Goal: Task Accomplishment & Management: Use online tool/utility

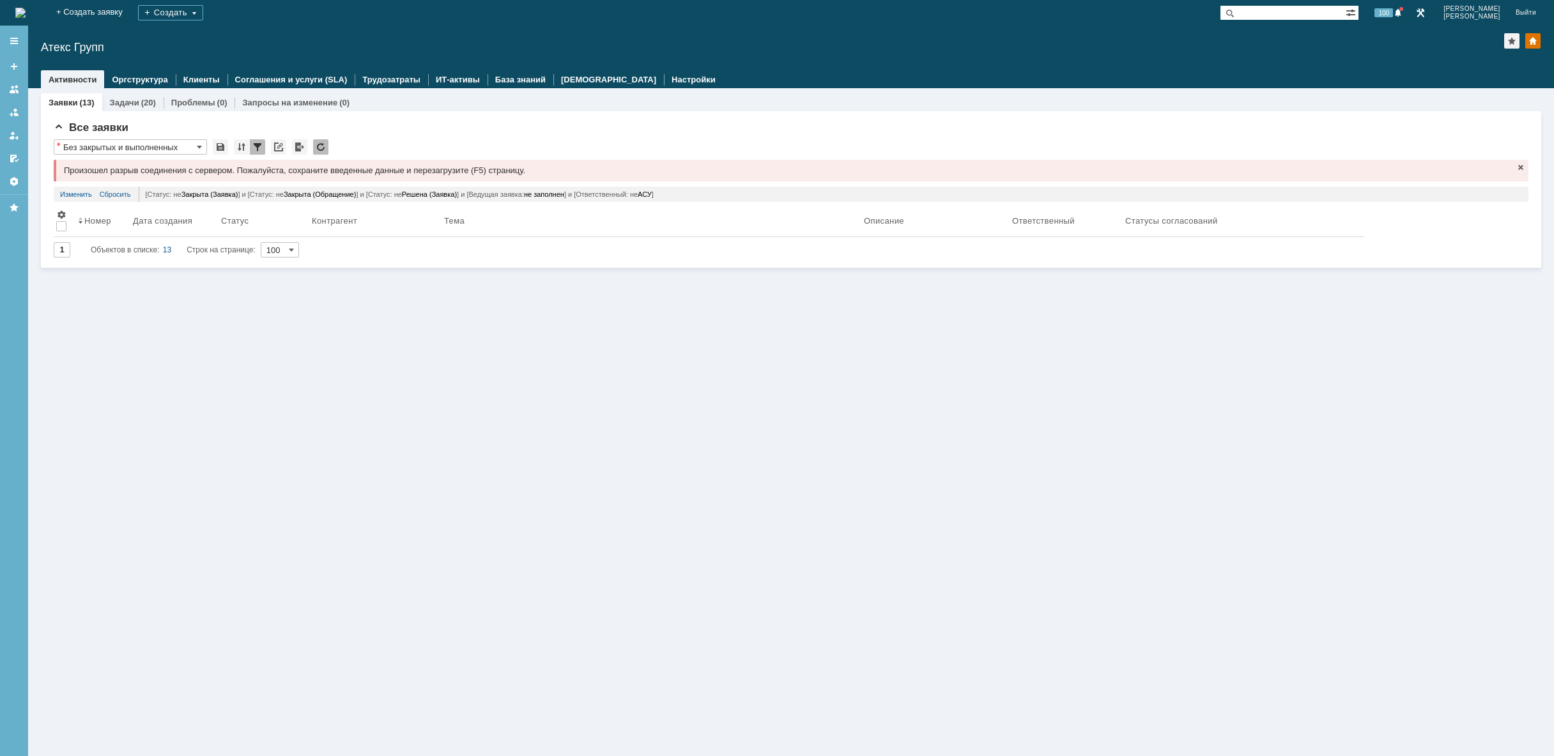
click at [26, 13] on img at bounding box center [20, 13] width 10 height 10
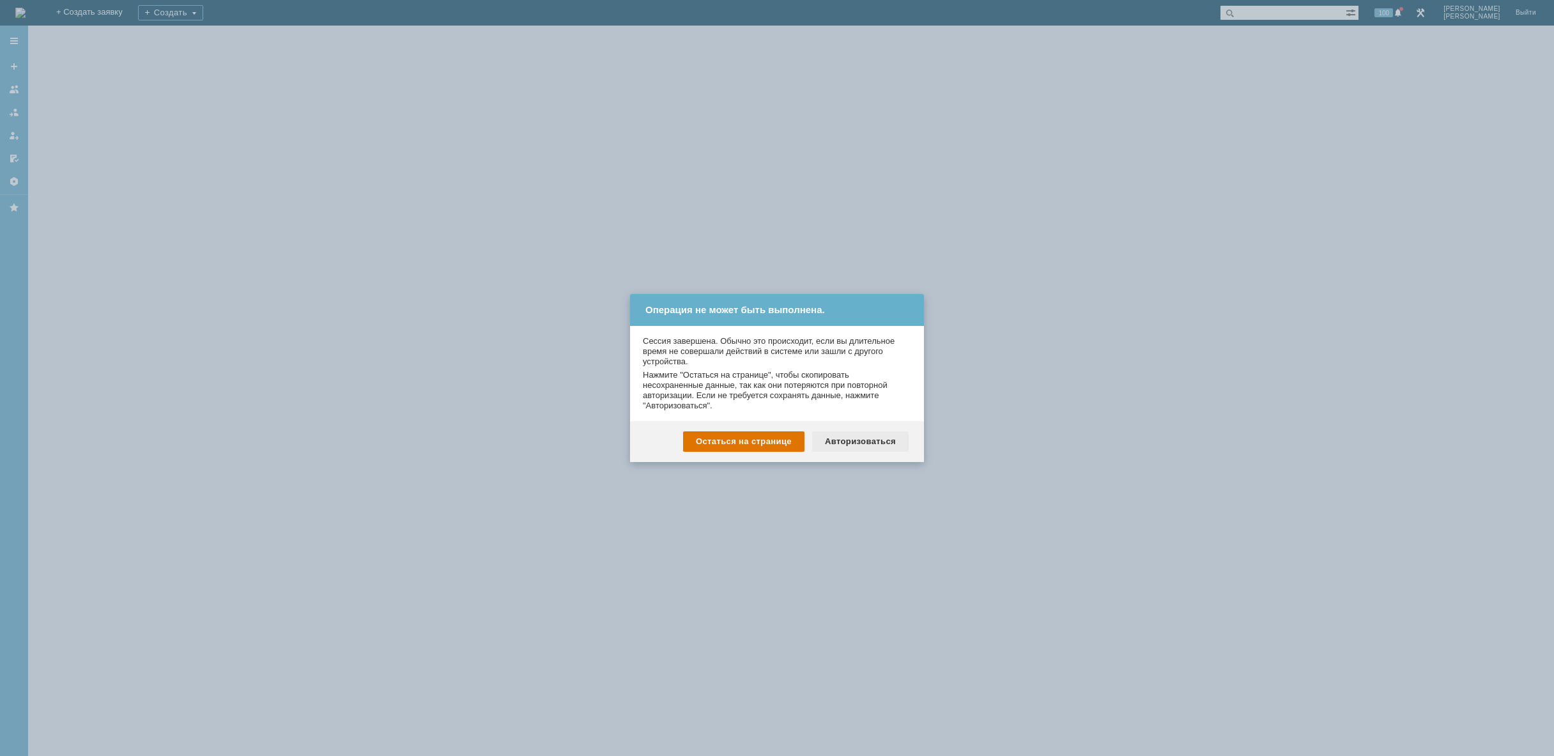
click at [878, 442] on div "Авторизоваться" at bounding box center [860, 441] width 96 height 20
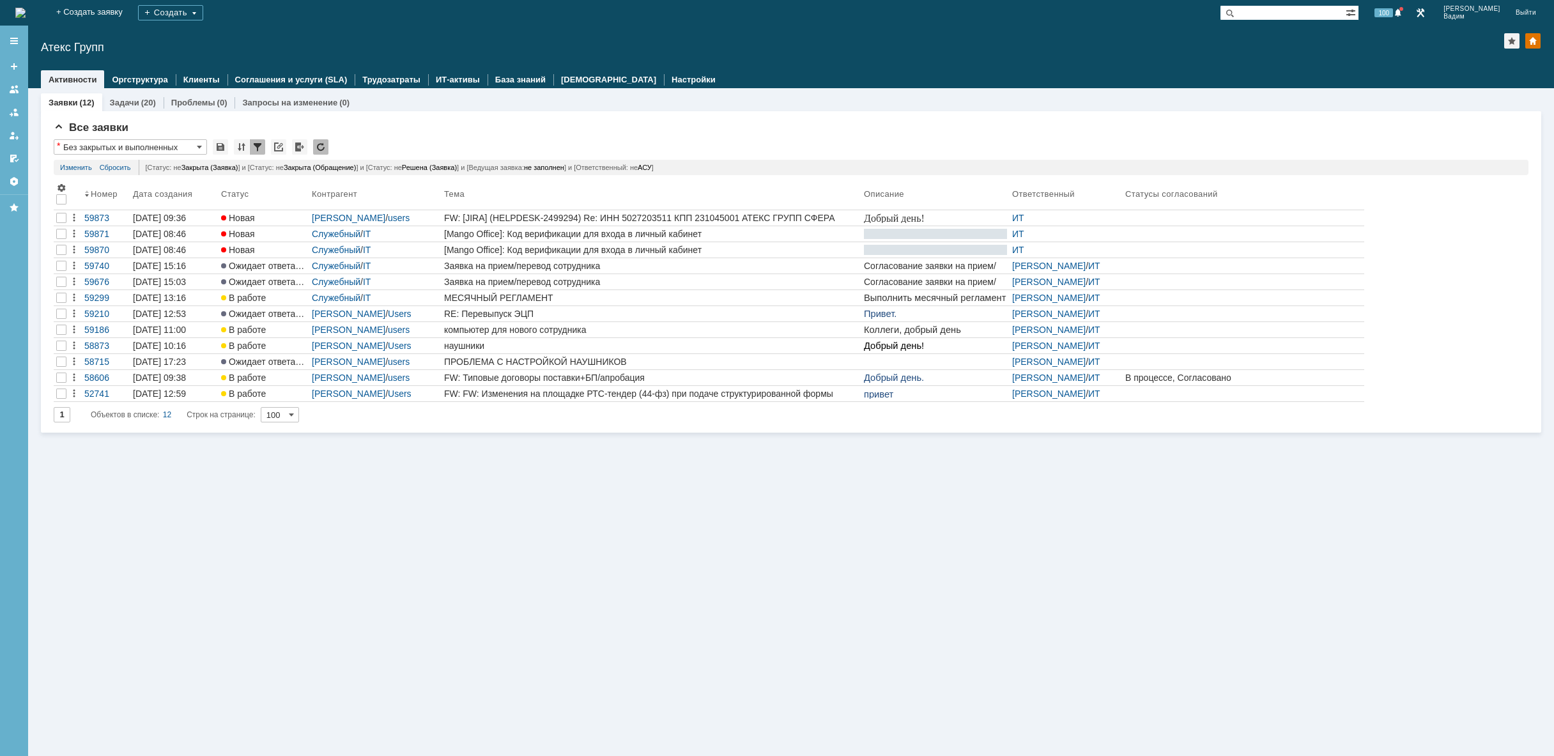
click at [26, 18] on img at bounding box center [20, 13] width 10 height 10
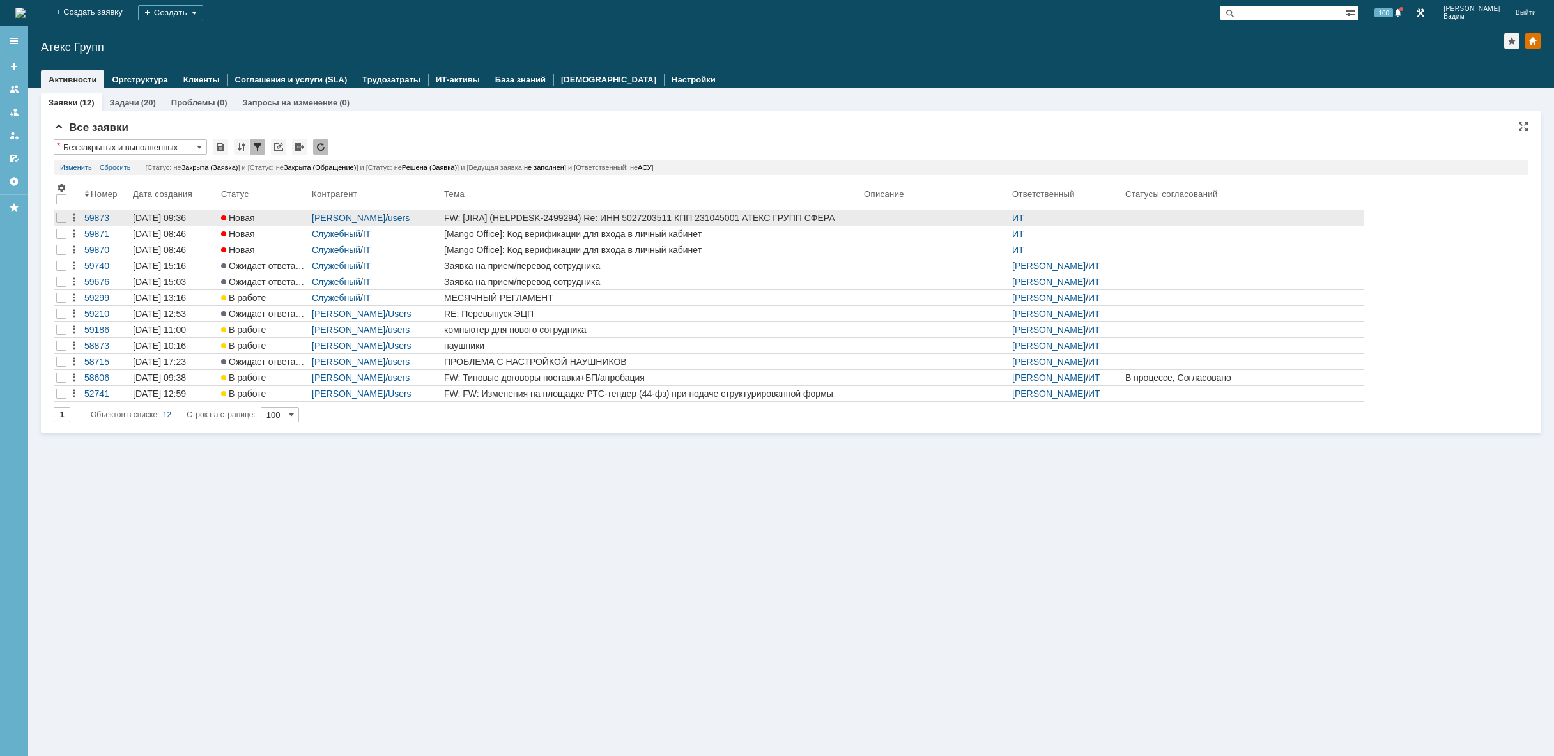
click at [737, 215] on div "FW: [JIRA] (HELPDESK-2499294) Re: ИНН 5027203511 КПП 231045001 АТЕКС ГРУПП СФЕР…" at bounding box center [651, 218] width 415 height 10
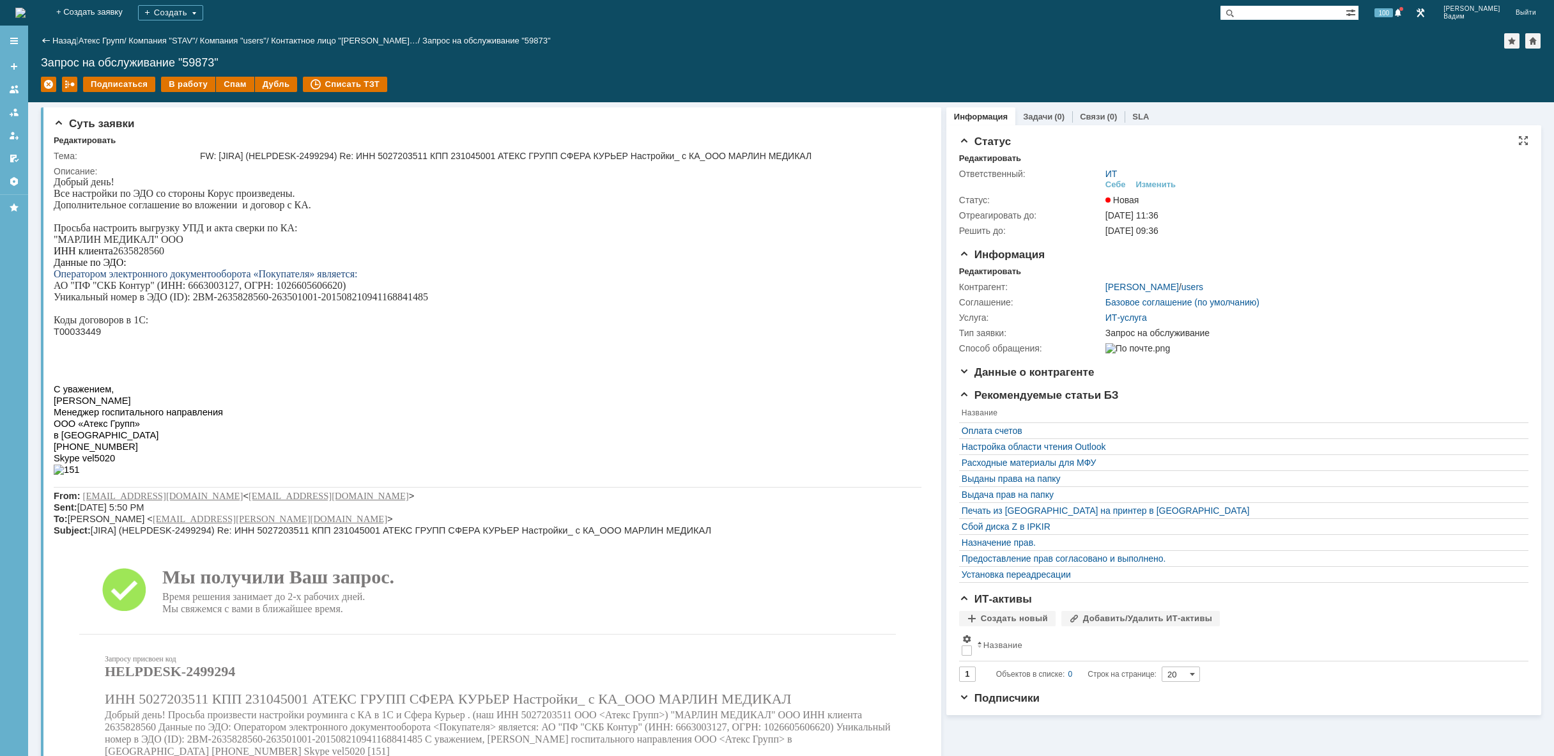
click at [1153, 178] on div "ИТ Себе Изменить" at bounding box center [1313, 180] width 415 height 22
click at [1155, 187] on div "Изменить" at bounding box center [1156, 185] width 40 height 10
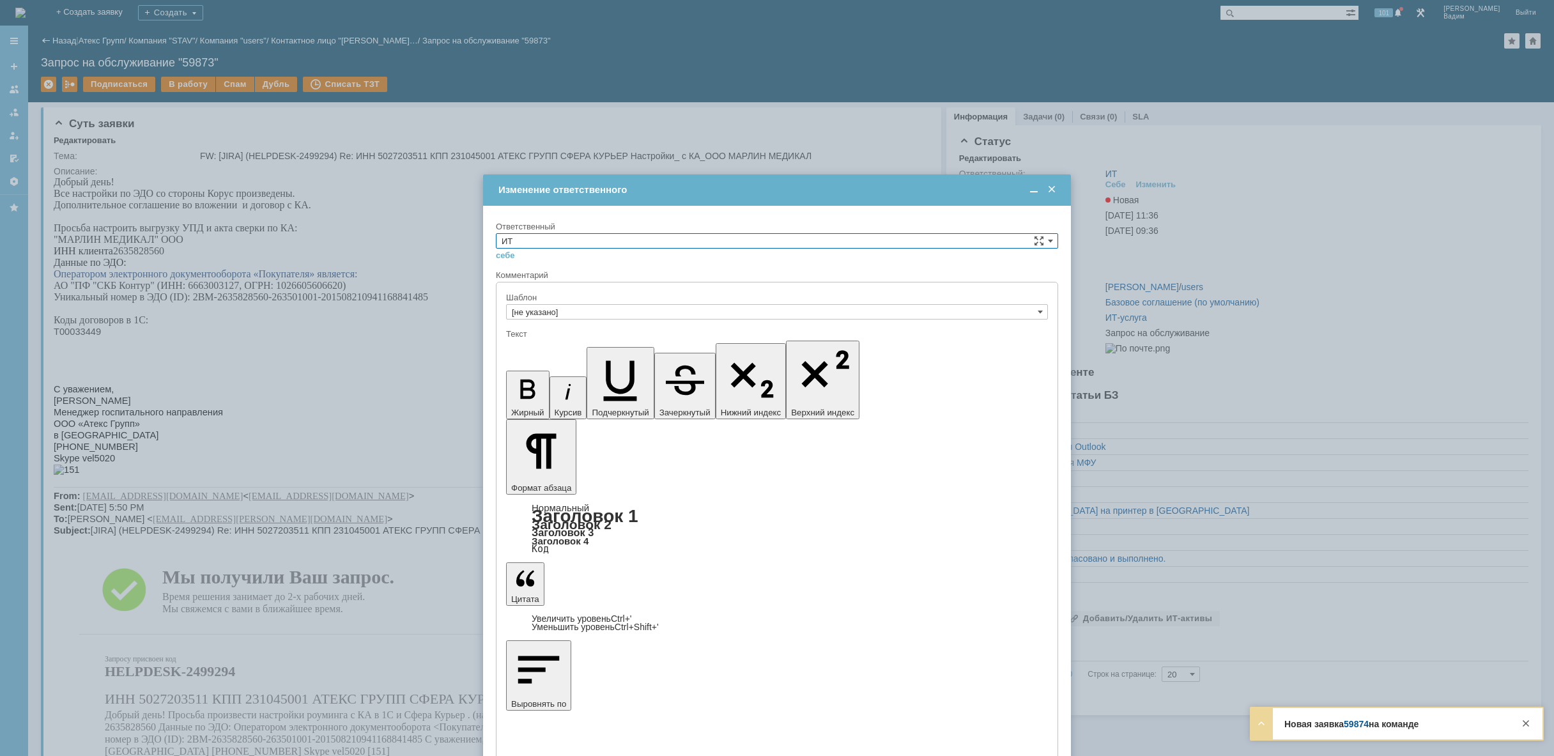
click at [684, 235] on input "ИТ" at bounding box center [777, 240] width 562 height 15
click at [574, 348] on span "АСУ" at bounding box center [777, 346] width 551 height 10
type input "АСУ"
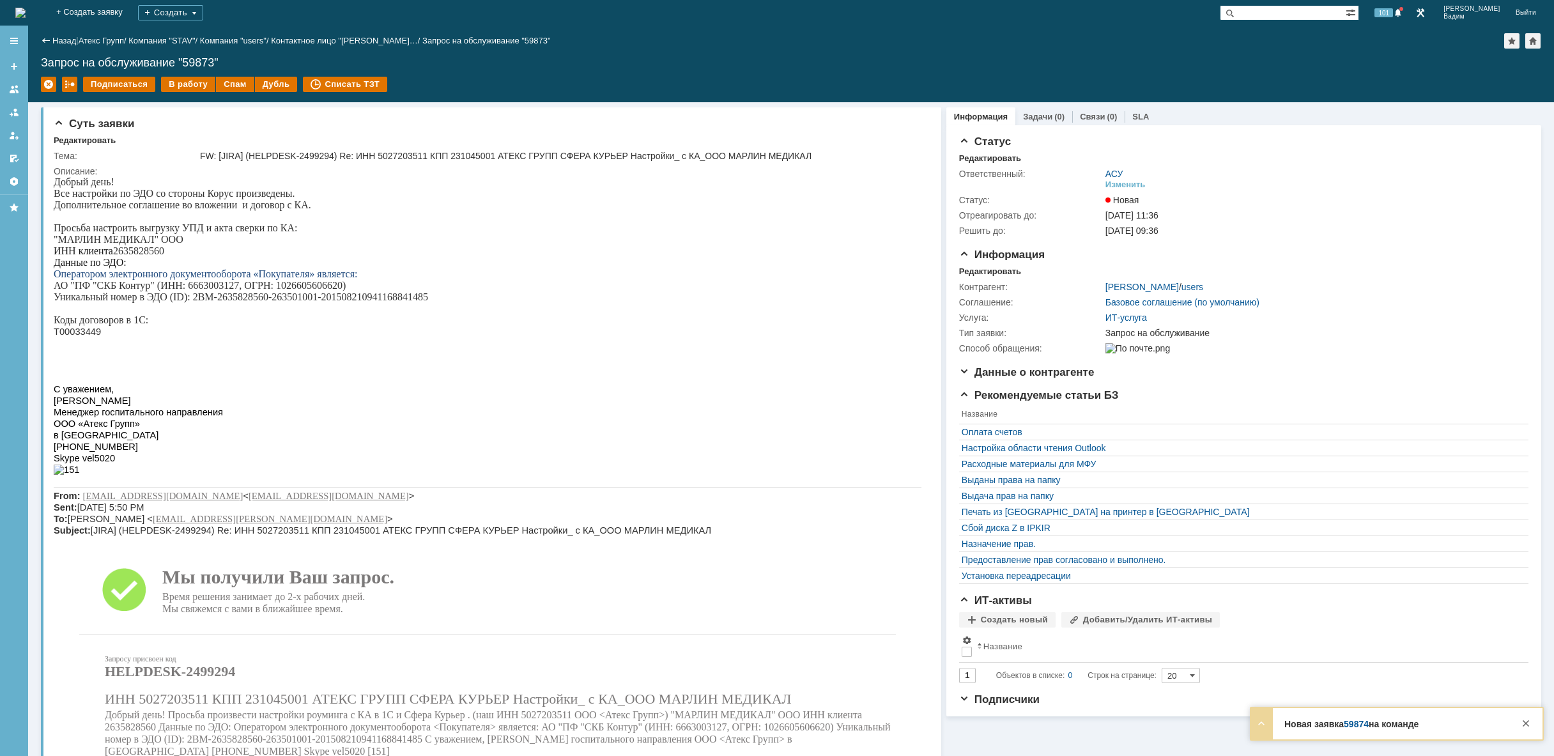
click at [26, 13] on img at bounding box center [20, 13] width 10 height 10
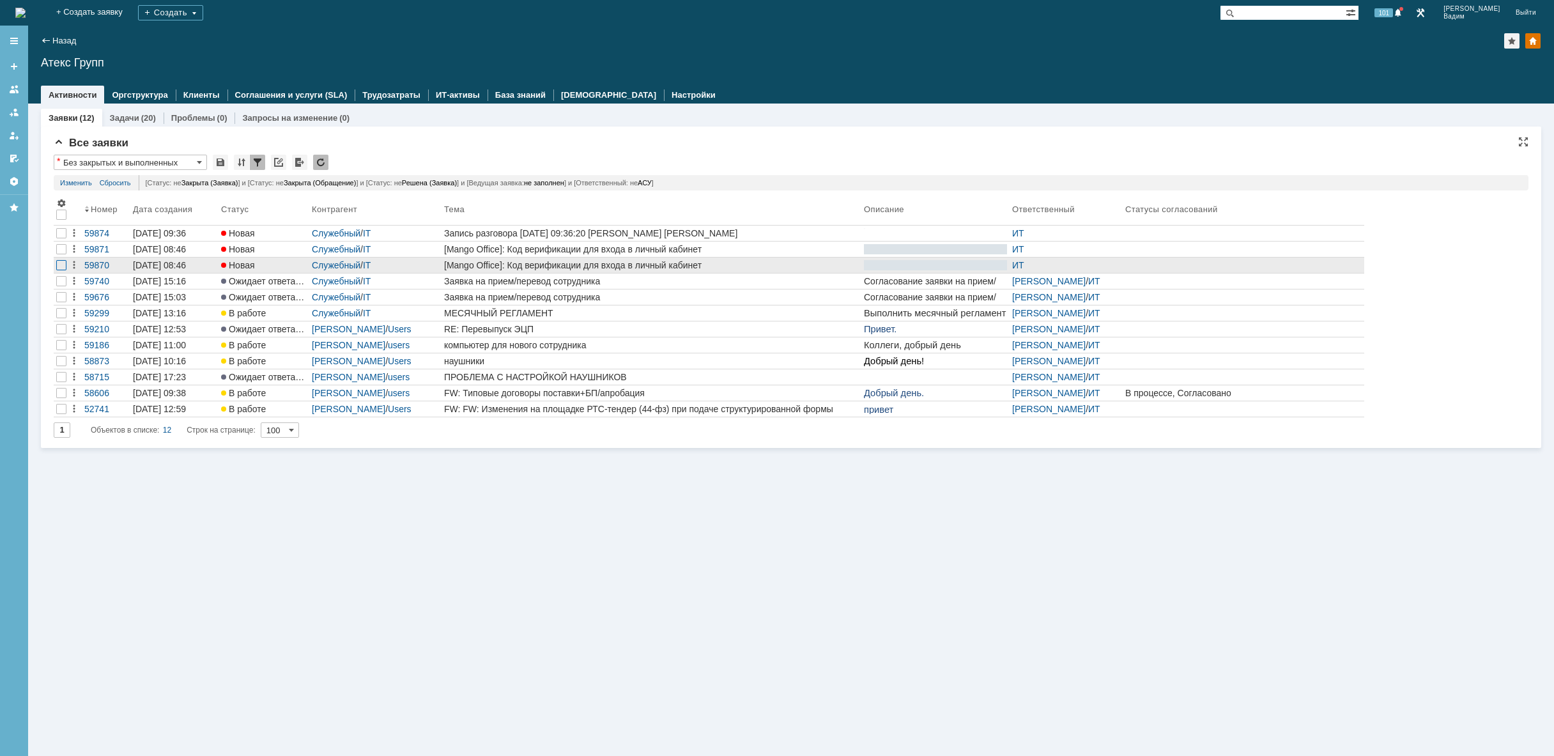
click at [61, 266] on div at bounding box center [61, 265] width 10 height 10
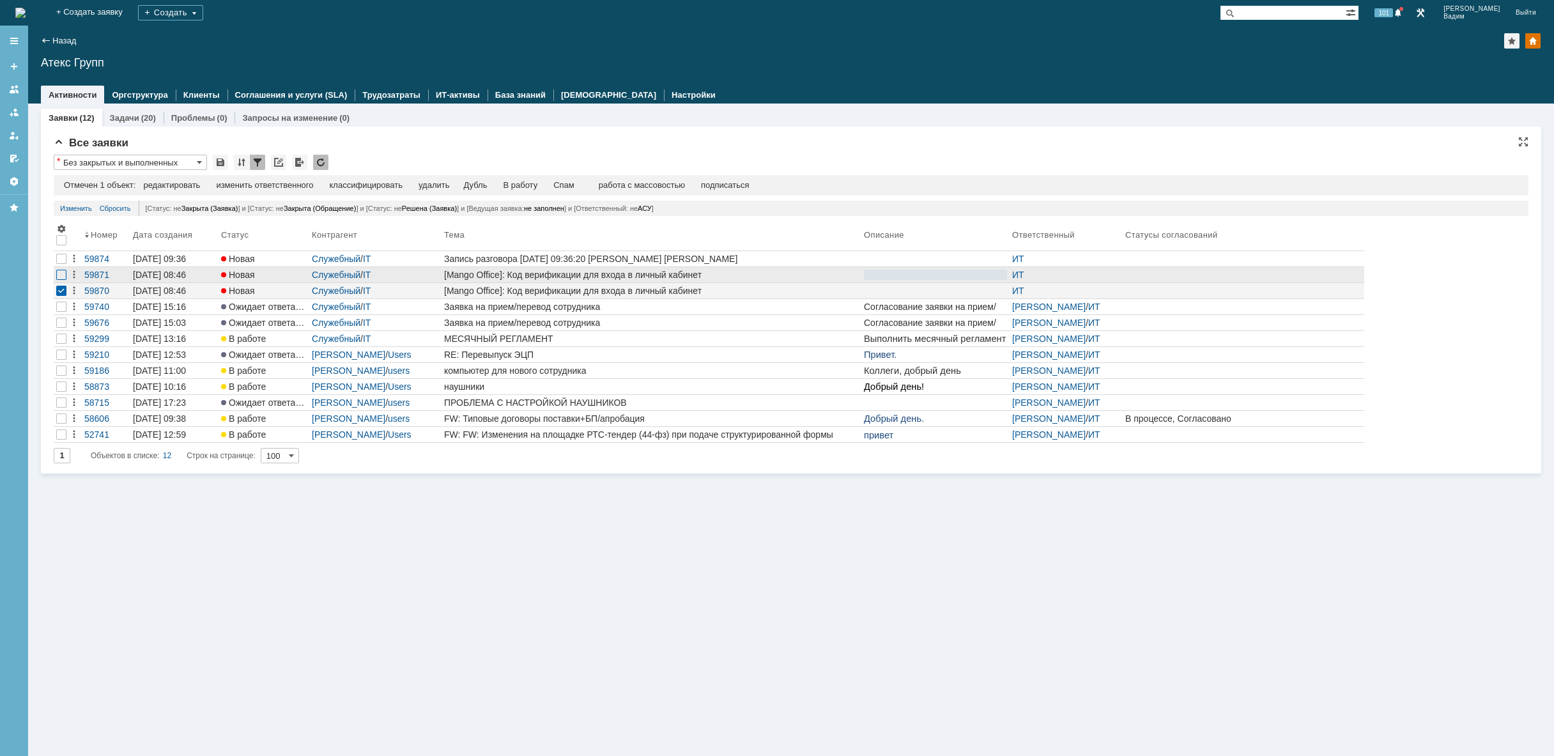
click at [61, 275] on div at bounding box center [61, 275] width 10 height 10
click at [412, 189] on div "удалить" at bounding box center [406, 185] width 31 height 10
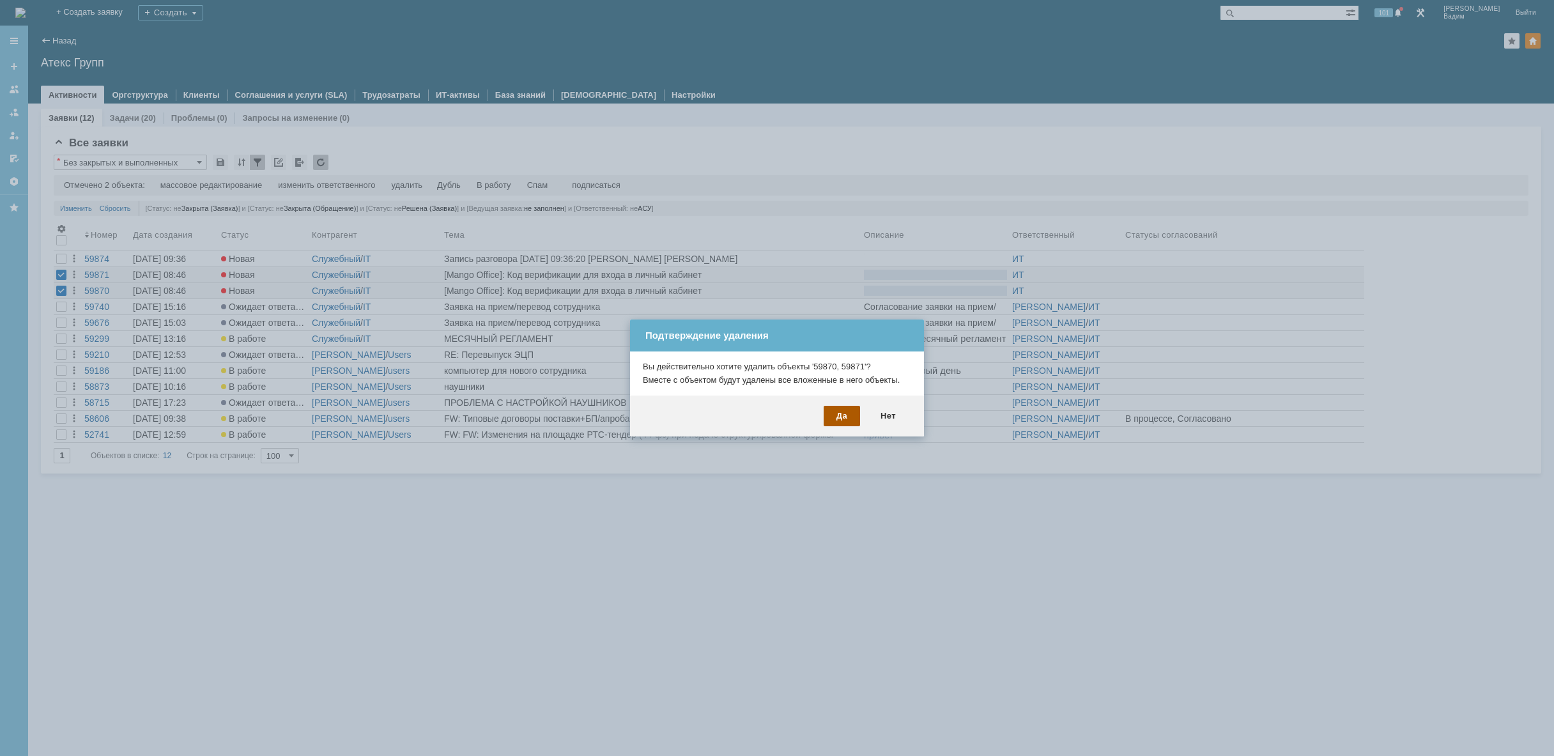
click at [847, 417] on div "Да" at bounding box center [842, 416] width 36 height 20
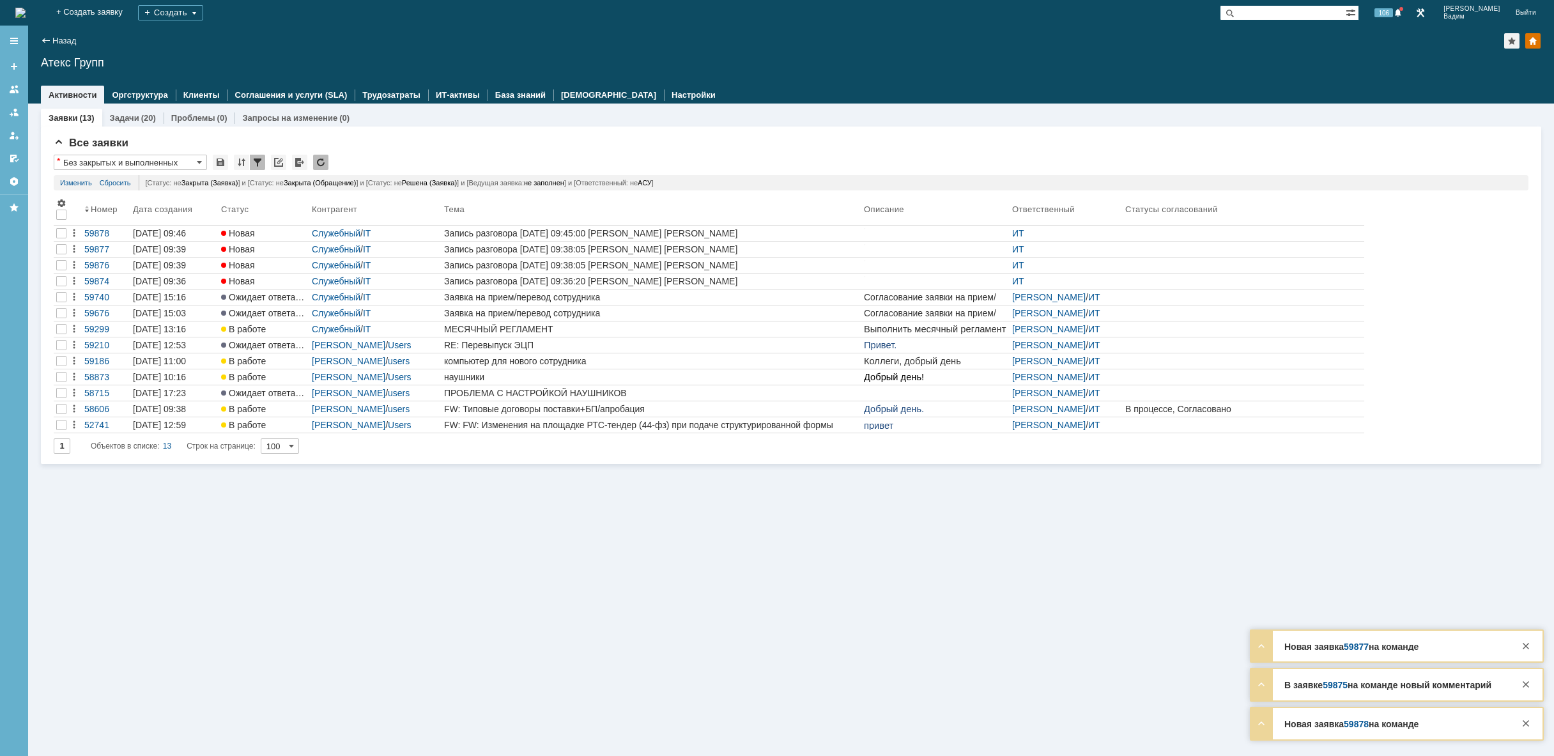
click at [26, 8] on img at bounding box center [20, 13] width 10 height 10
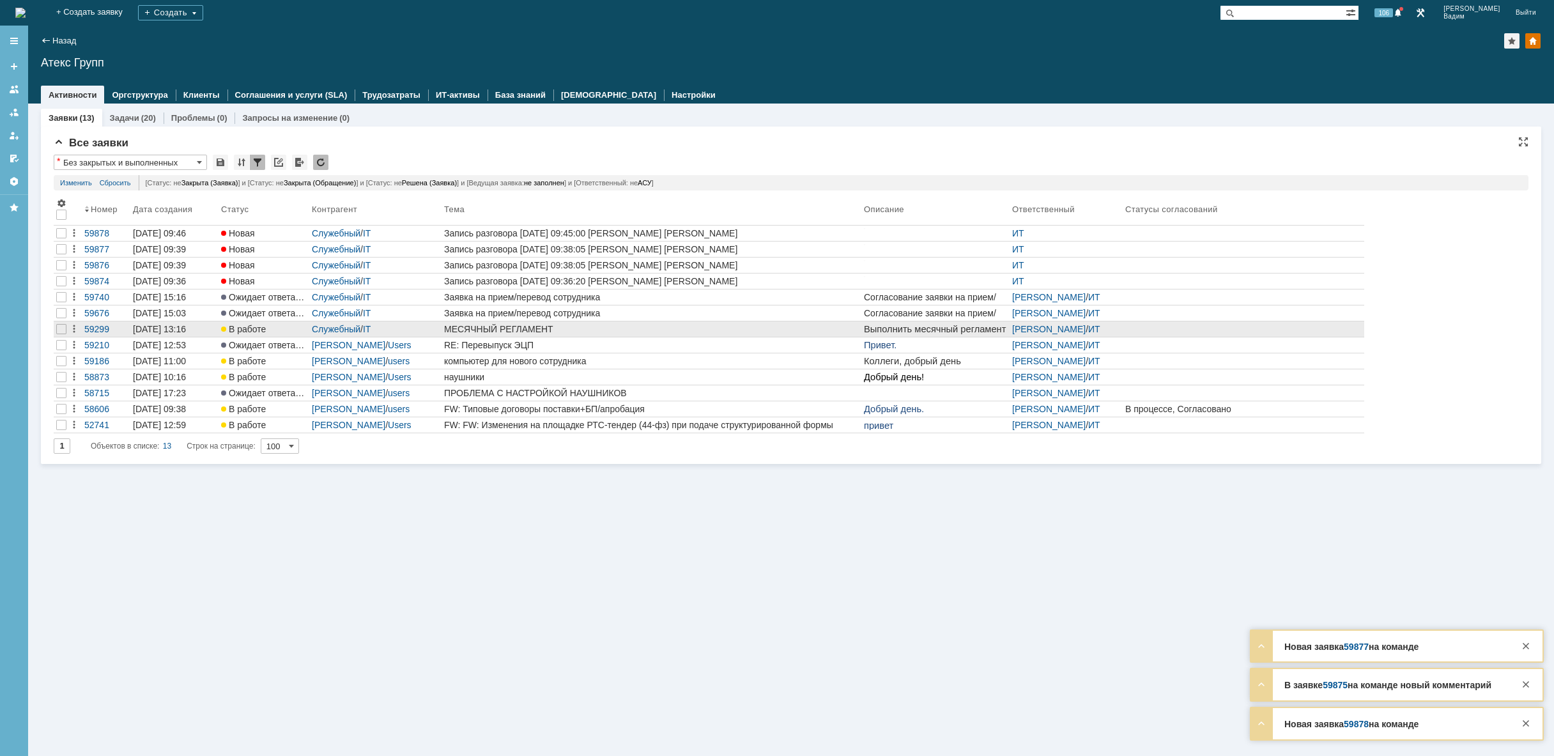
click at [577, 326] on div "МЕСЯЧНЫЙ РЕГЛАМЕНТ" at bounding box center [651, 329] width 415 height 10
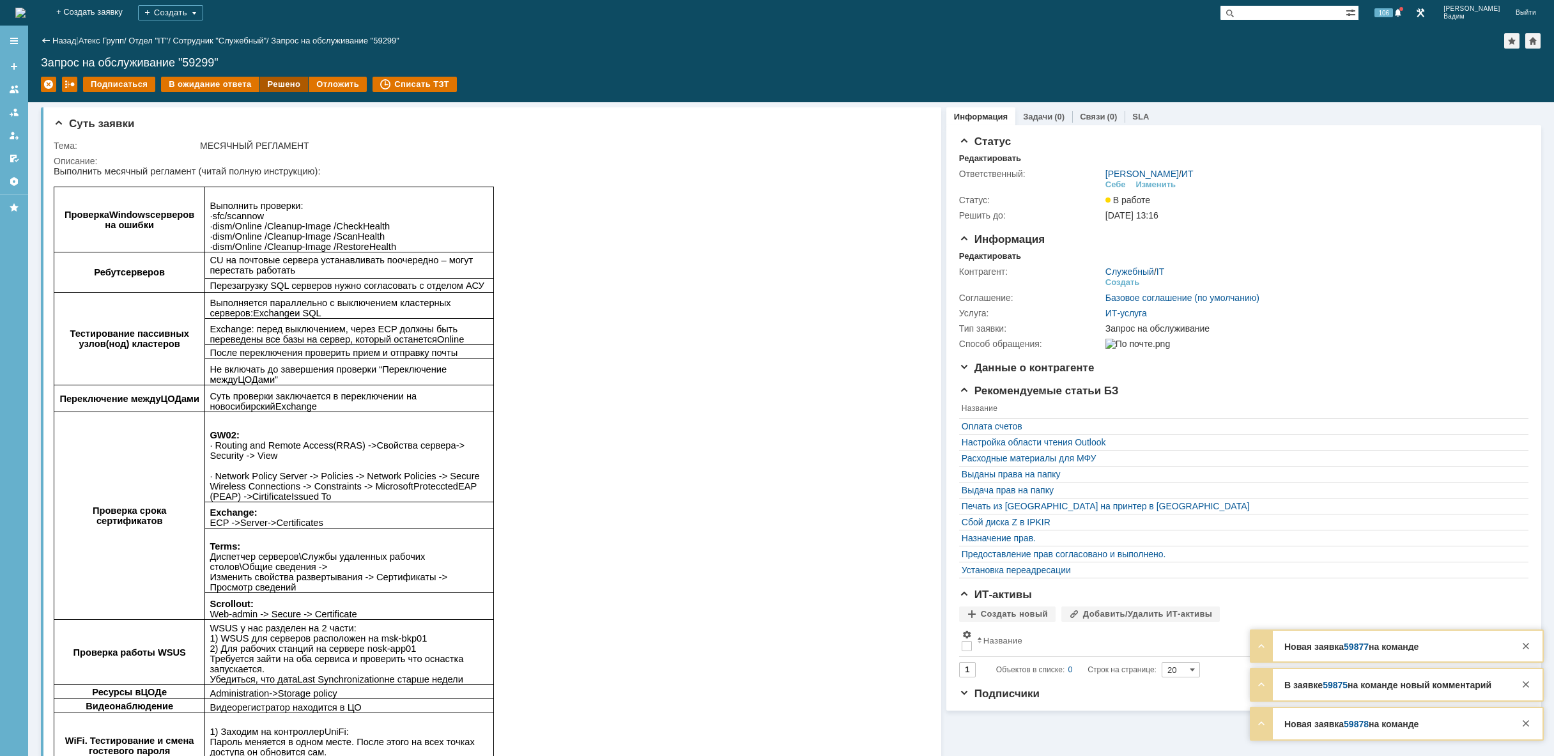
click at [281, 79] on div "Решено" at bounding box center [284, 84] width 49 height 15
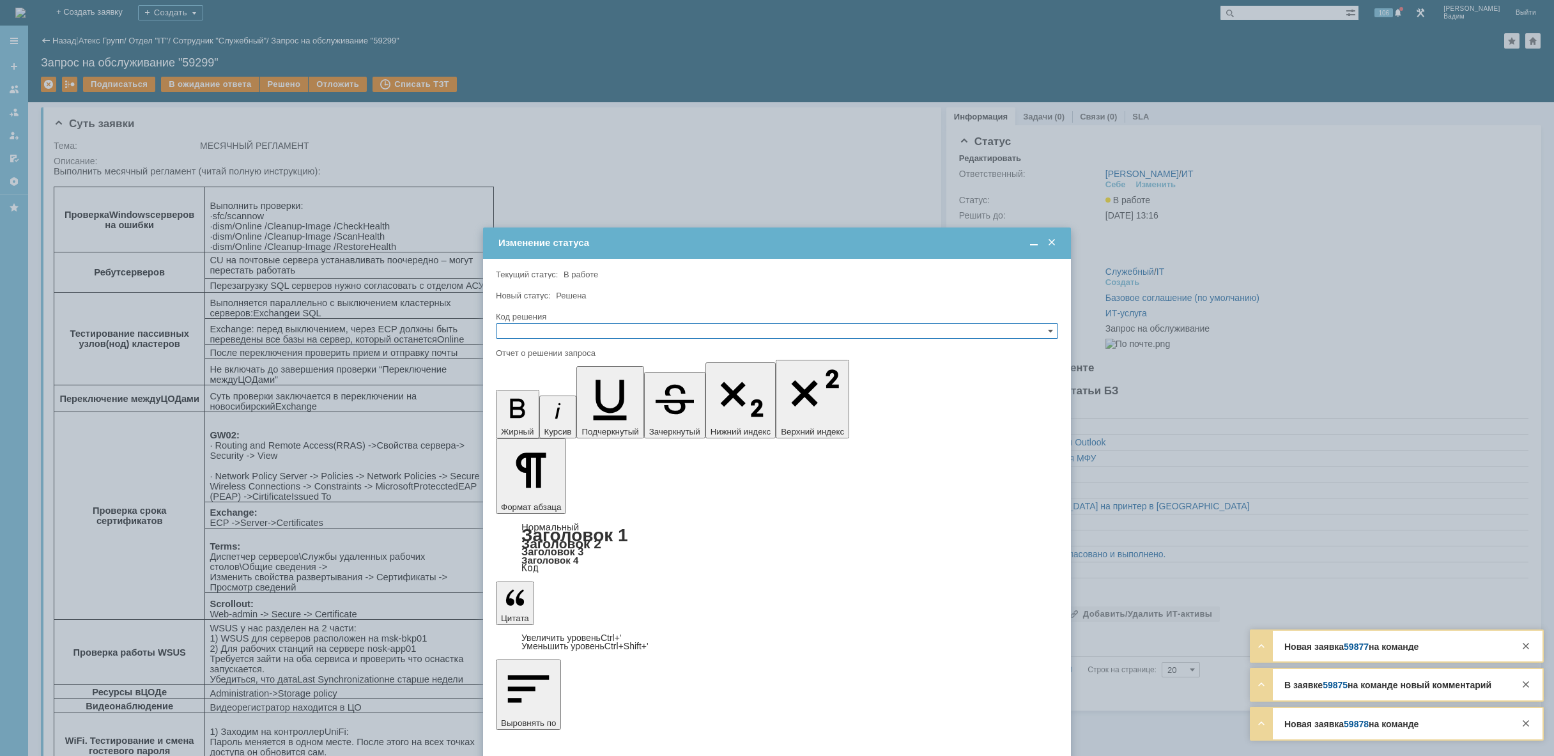
click at [633, 321] on div "Код решения" at bounding box center [777, 317] width 562 height 12
click at [629, 328] on input "text" at bounding box center [777, 330] width 562 height 15
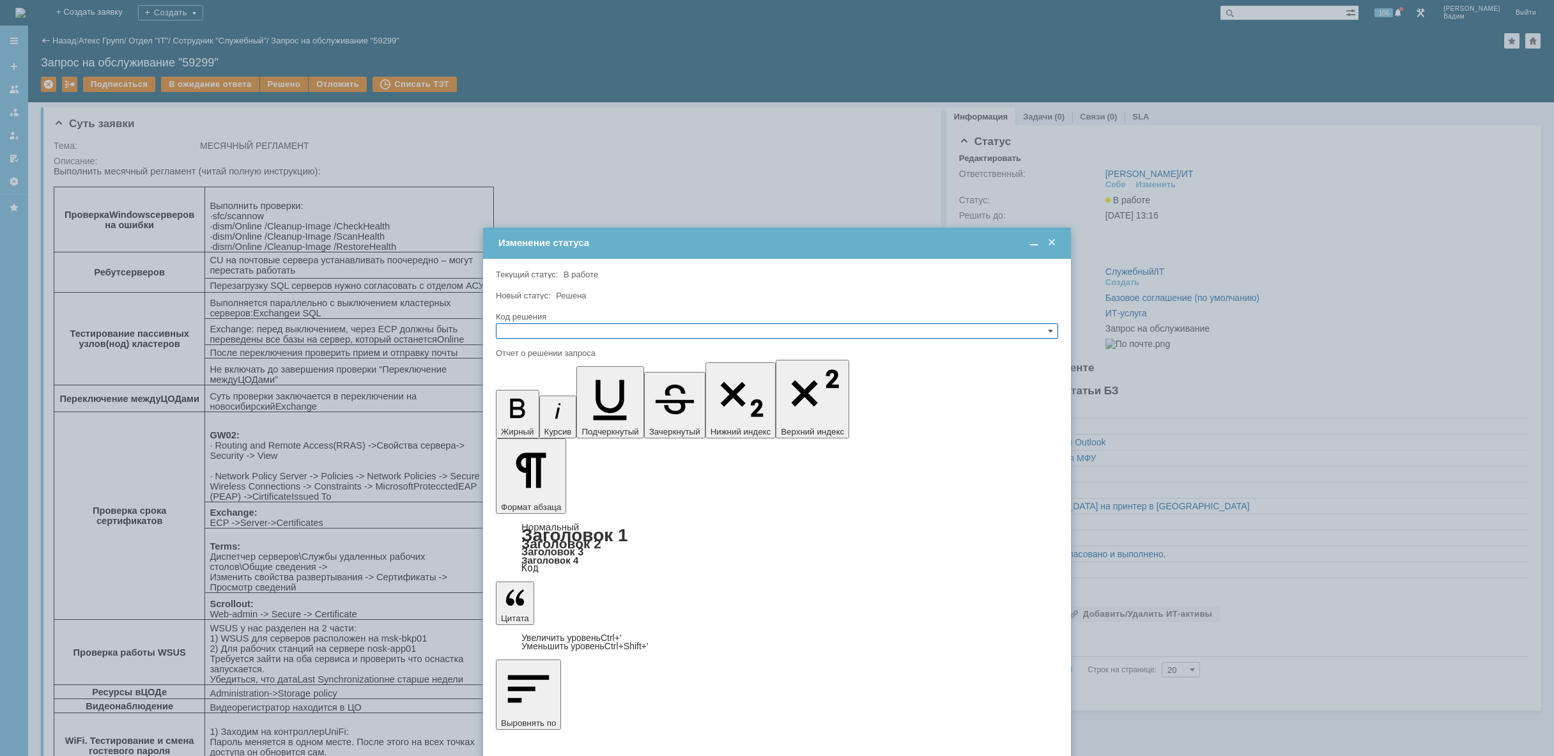
click at [576, 394] on span "Решено" at bounding box center [777, 392] width 551 height 10
type input "Решено"
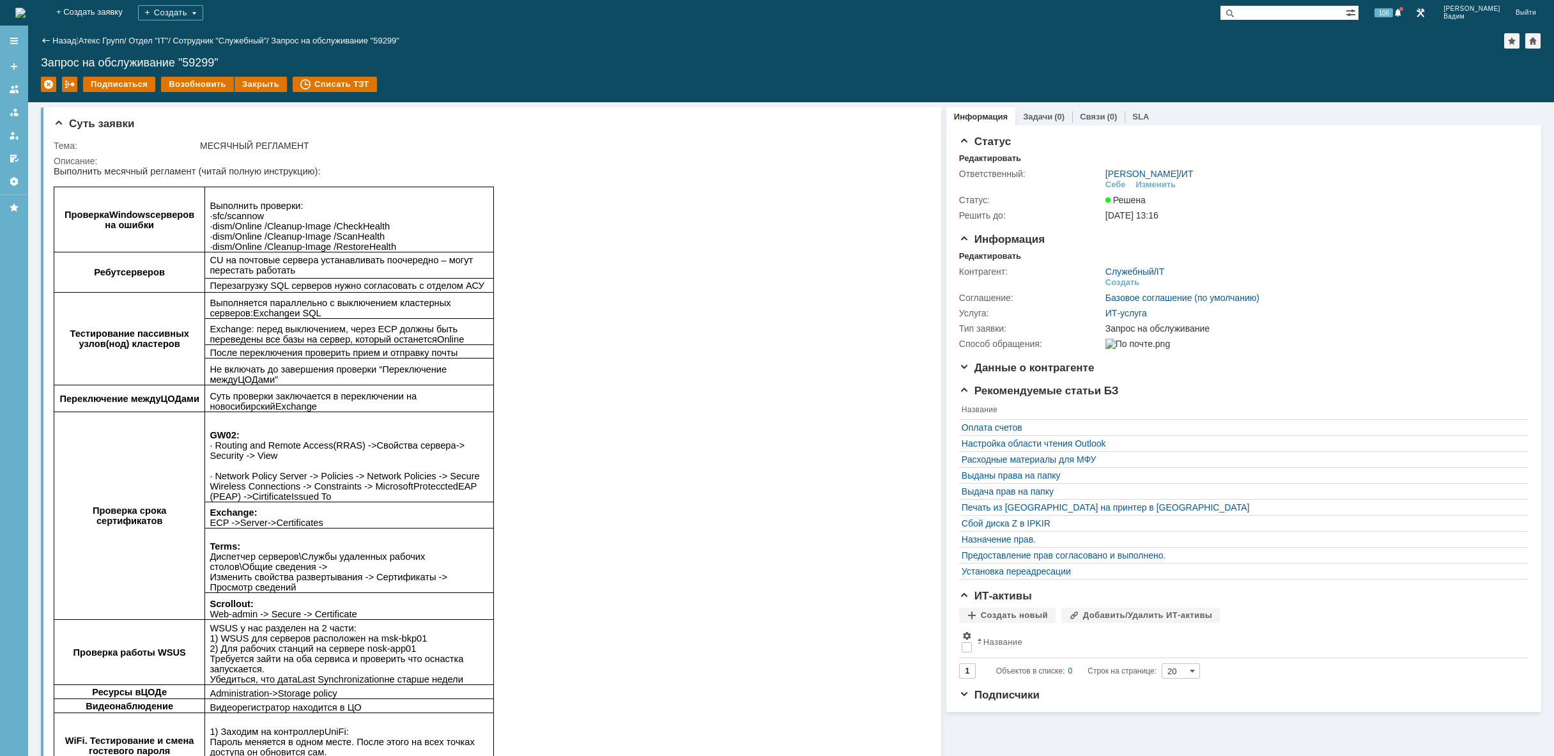
click at [26, 10] on img at bounding box center [20, 13] width 10 height 10
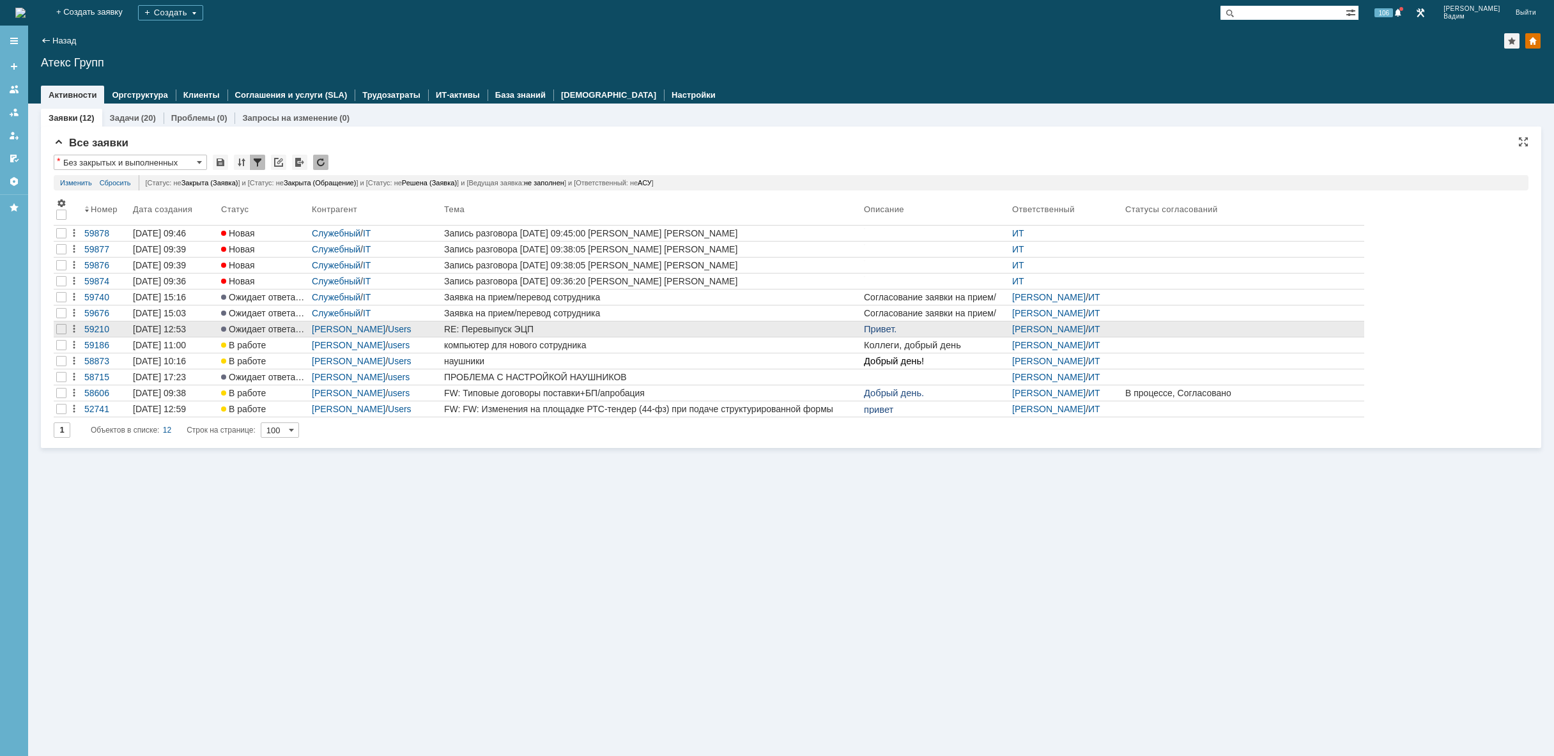
click at [691, 333] on div "RE: Перевыпуск ЭЦП" at bounding box center [651, 329] width 415 height 10
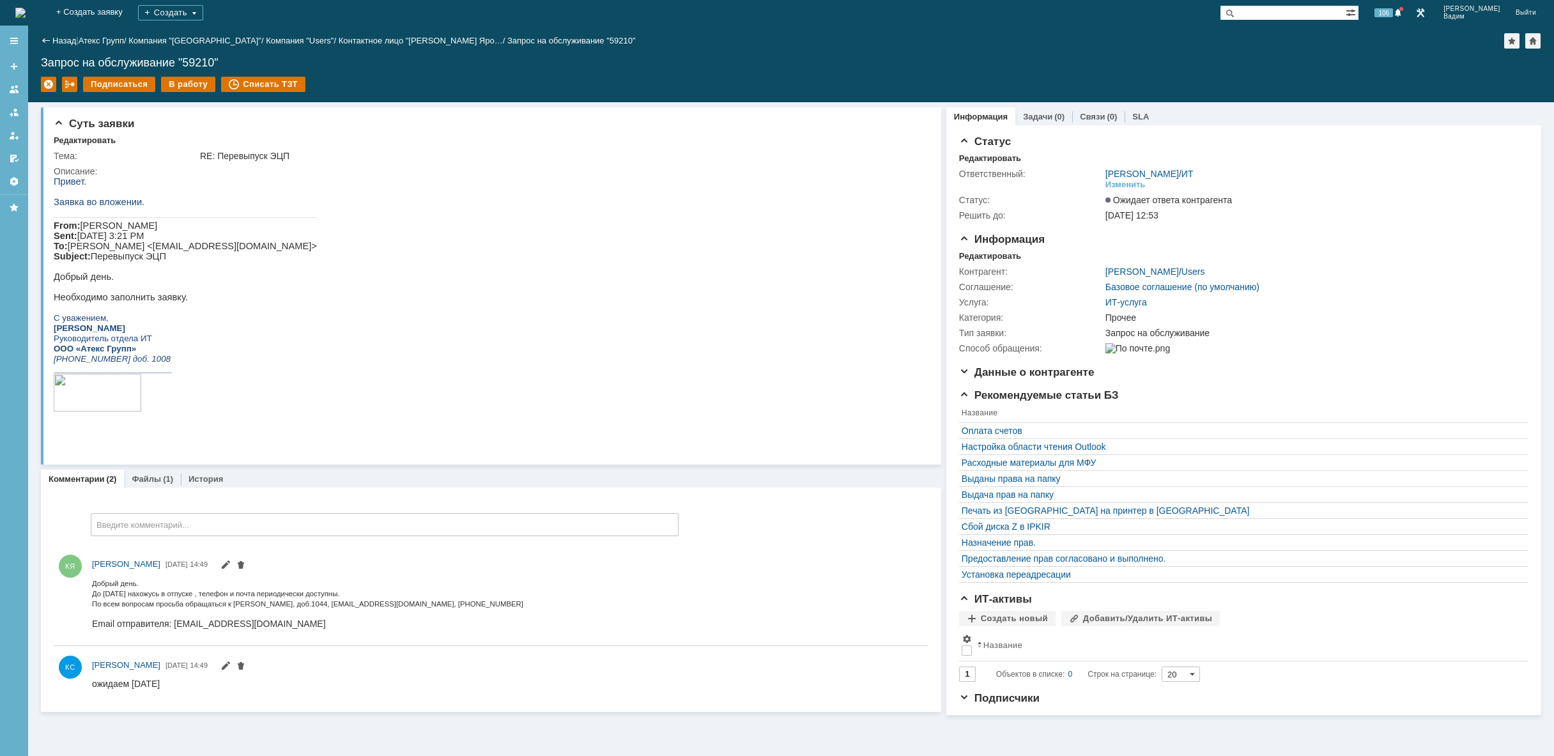
click at [26, 8] on img at bounding box center [20, 13] width 10 height 10
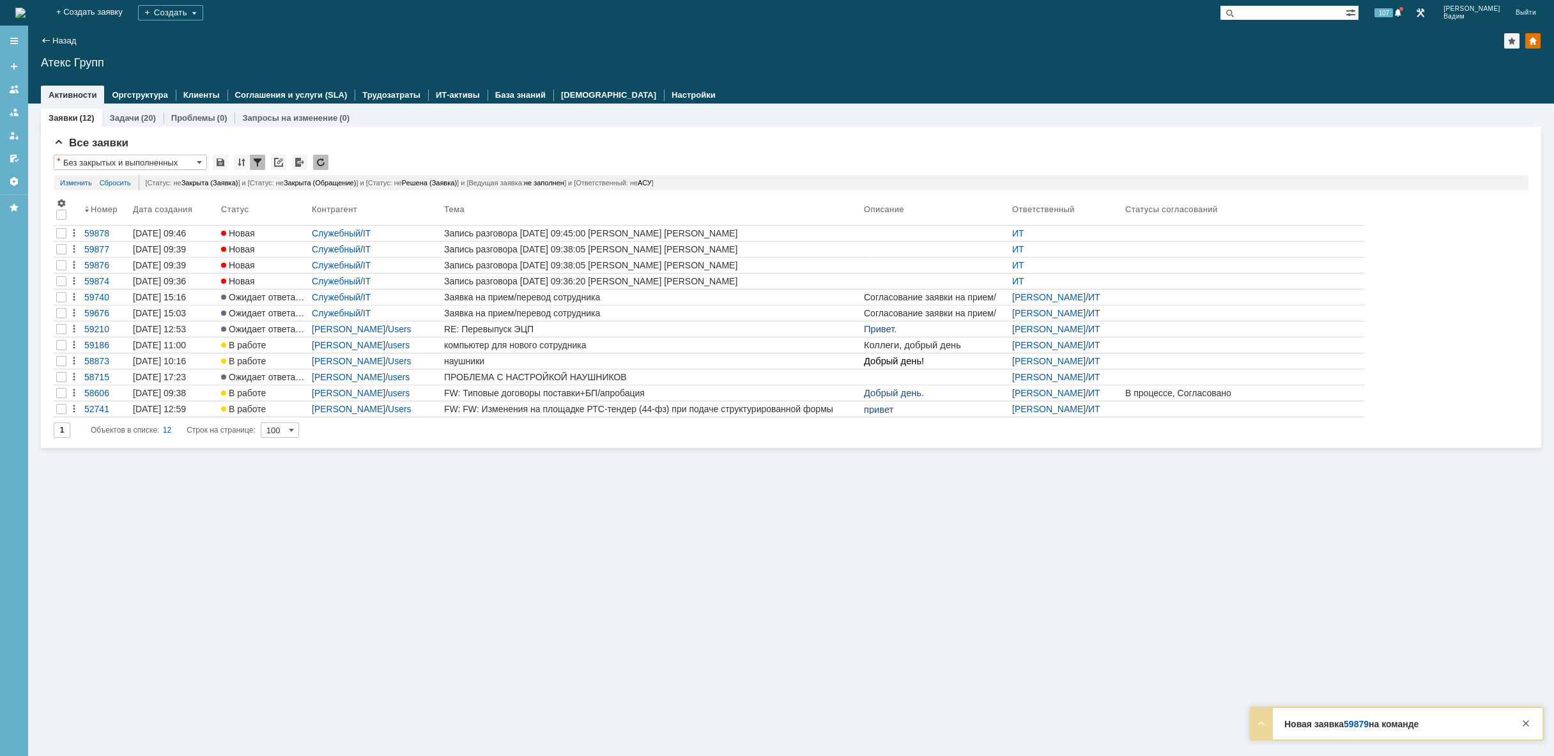
click at [26, 10] on img at bounding box center [20, 13] width 10 height 10
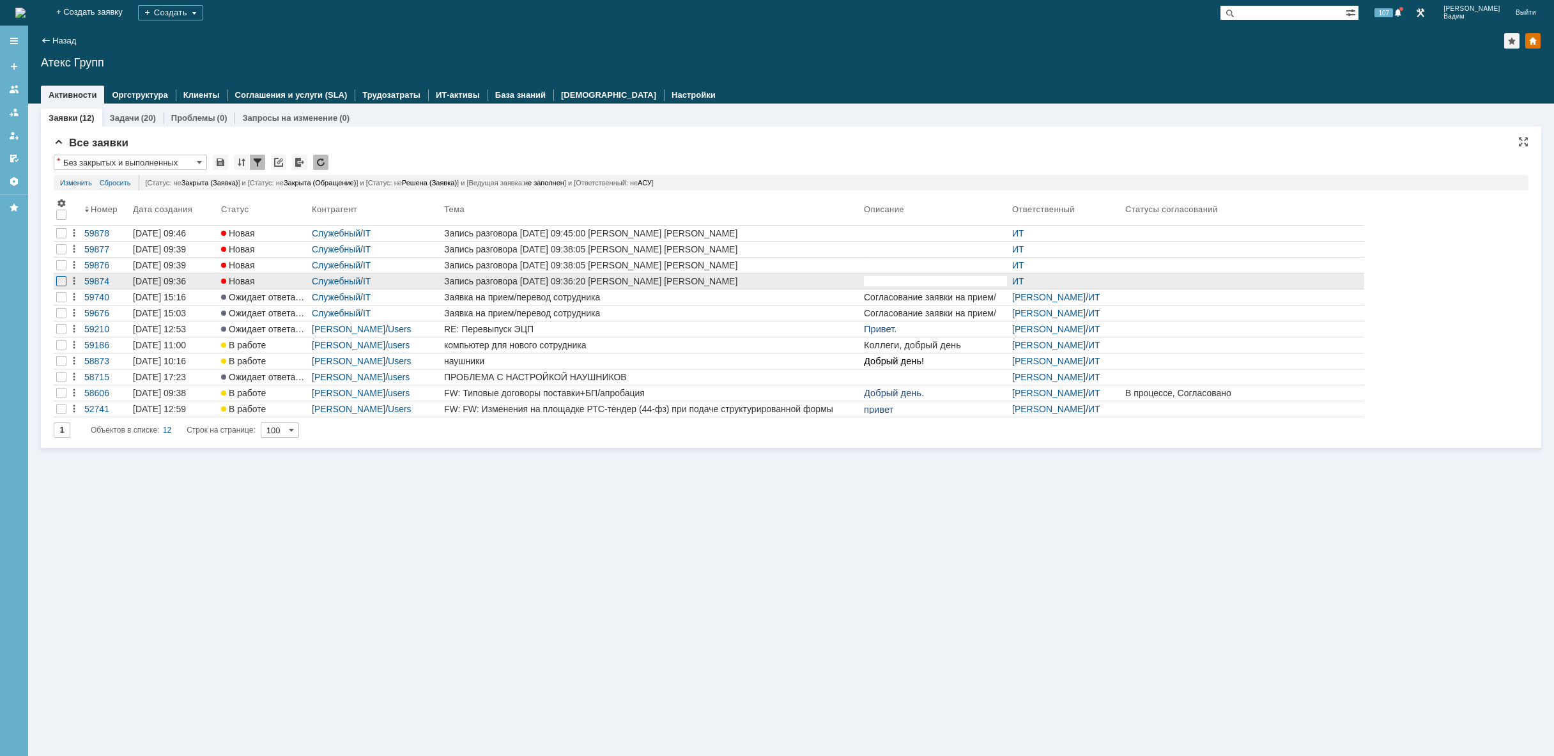
click at [59, 283] on div at bounding box center [61, 281] width 10 height 10
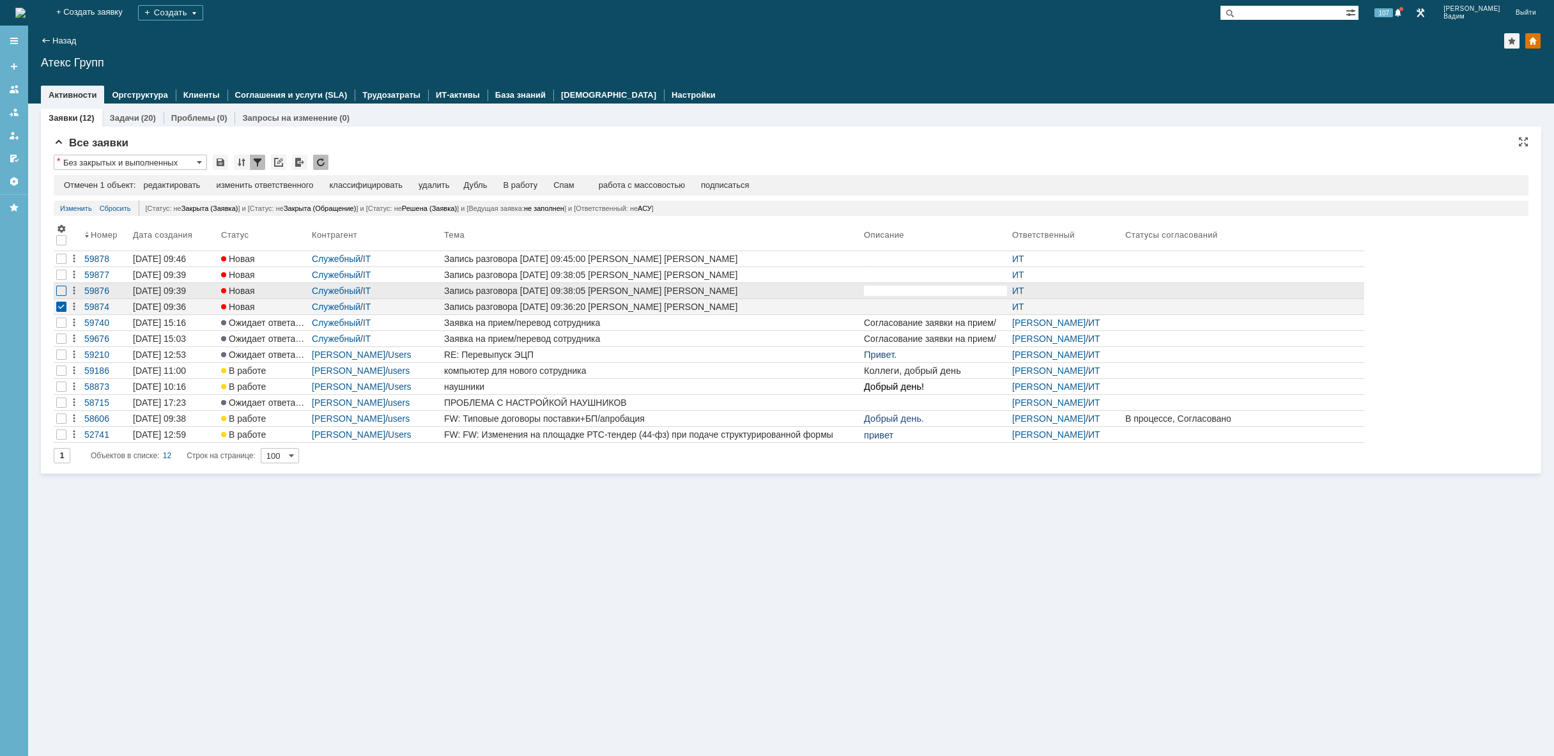
click at [56, 289] on div at bounding box center [61, 291] width 10 height 10
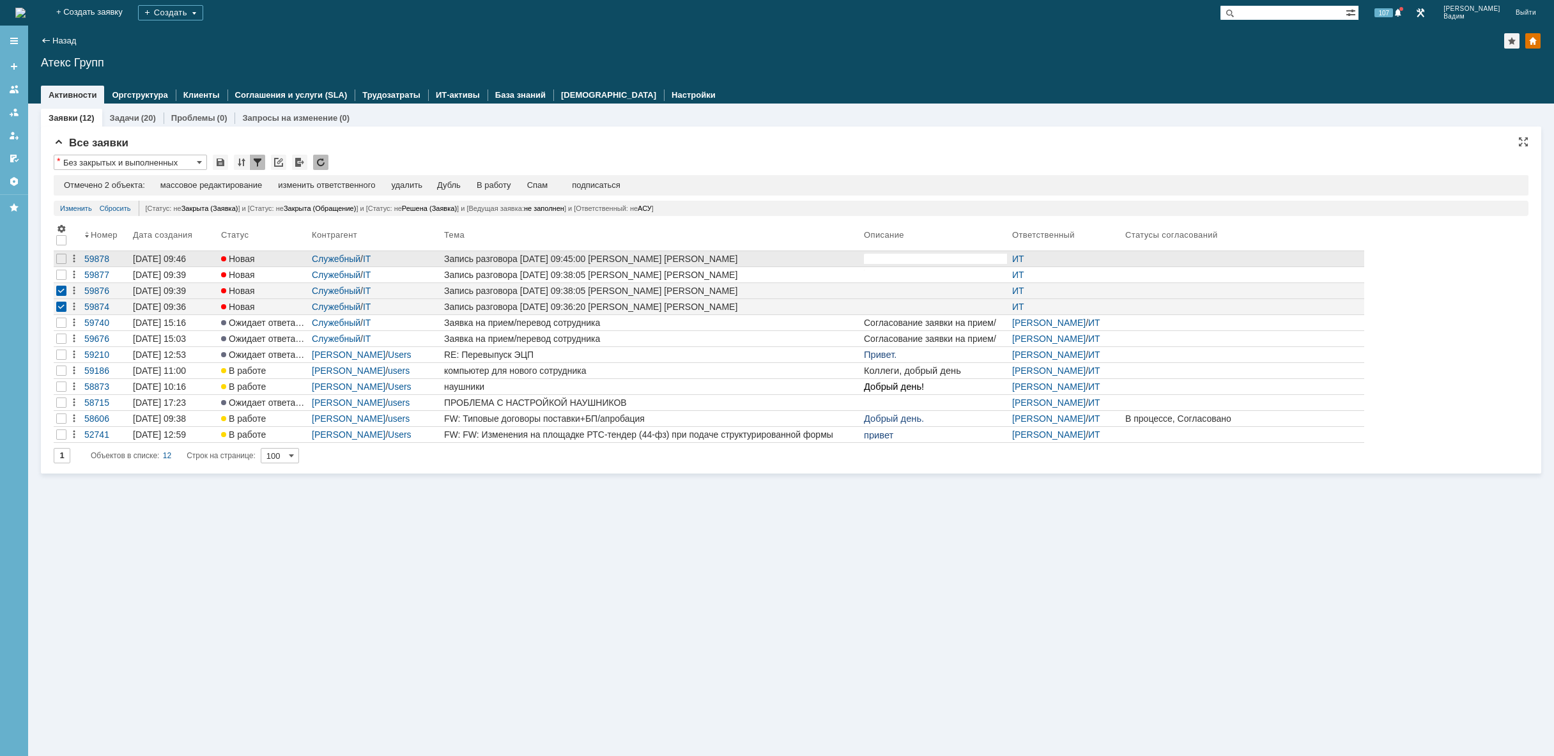
drag, startPoint x: 62, startPoint y: 277, endPoint x: 65, endPoint y: 265, distance: 12.6
click at [63, 276] on div at bounding box center [61, 275] width 10 height 10
click at [66, 263] on div at bounding box center [61, 259] width 10 height 10
click at [420, 183] on div "удалить" at bounding box center [406, 185] width 31 height 10
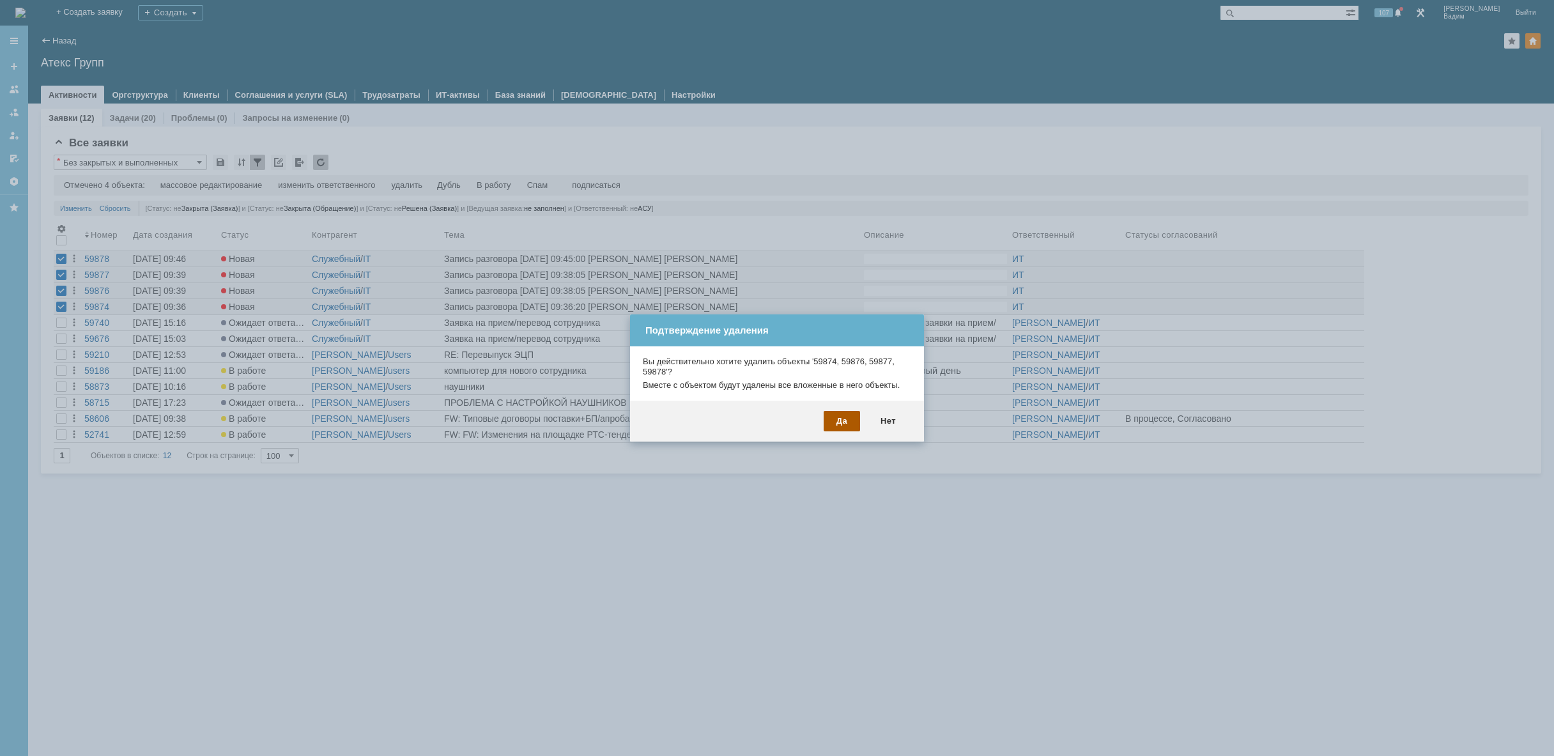
click at [844, 419] on div "Да" at bounding box center [842, 421] width 36 height 20
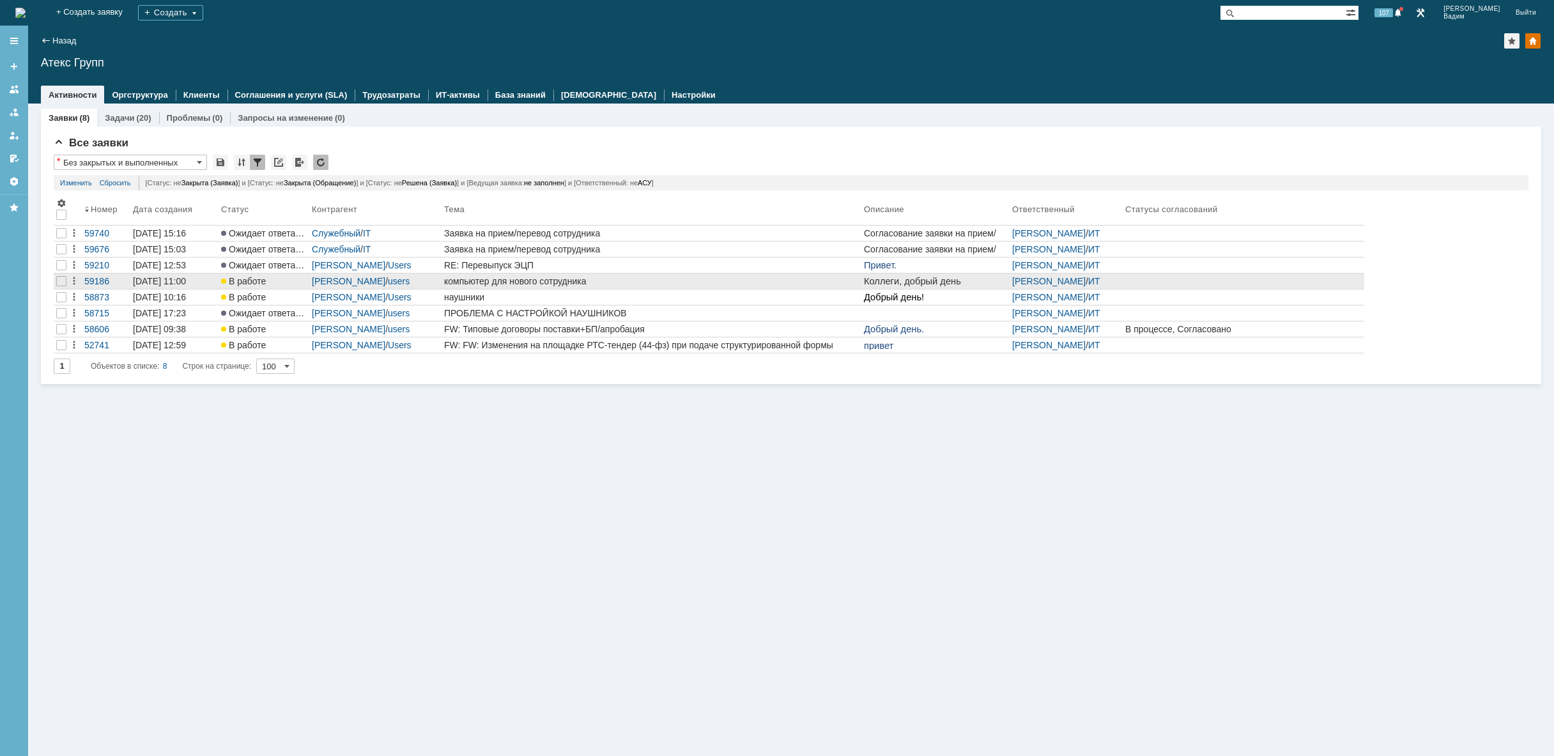
click at [639, 279] on div "компьютер для нового сотрудника" at bounding box center [651, 281] width 415 height 10
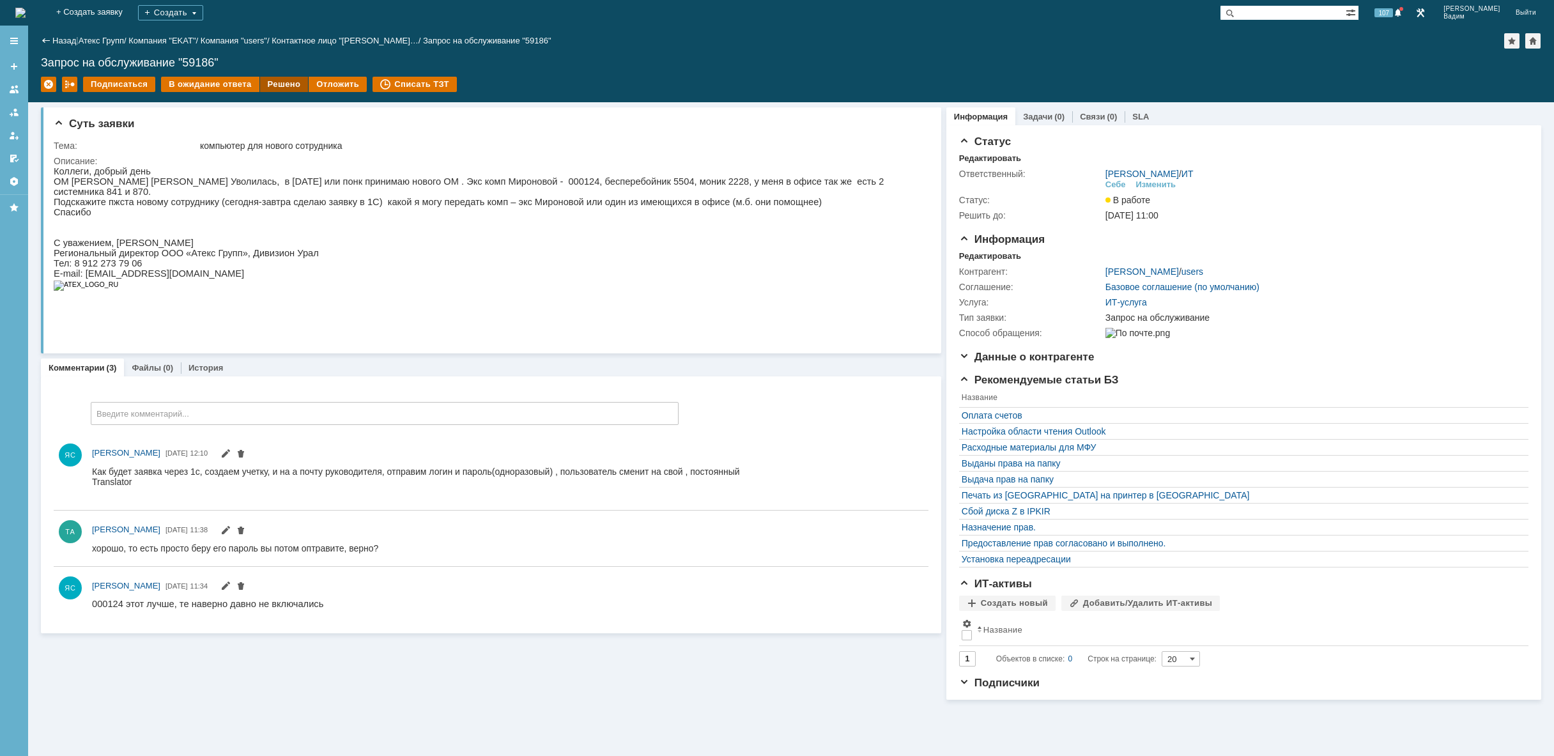
click at [279, 81] on div "Решено" at bounding box center [284, 84] width 49 height 15
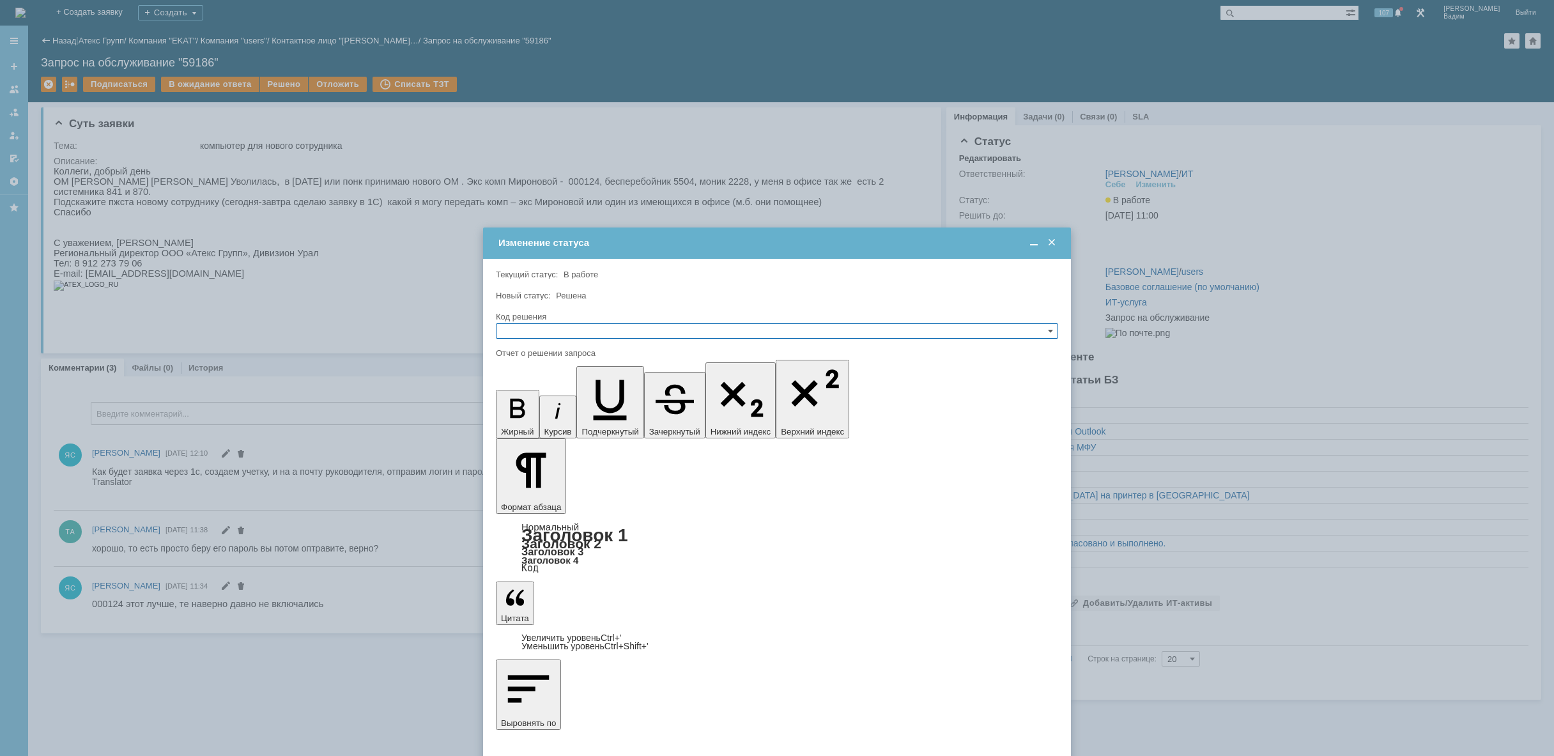
click at [598, 333] on input "text" at bounding box center [777, 330] width 562 height 15
click at [586, 386] on div "Решено" at bounding box center [777, 392] width 561 height 14
type input "Решено"
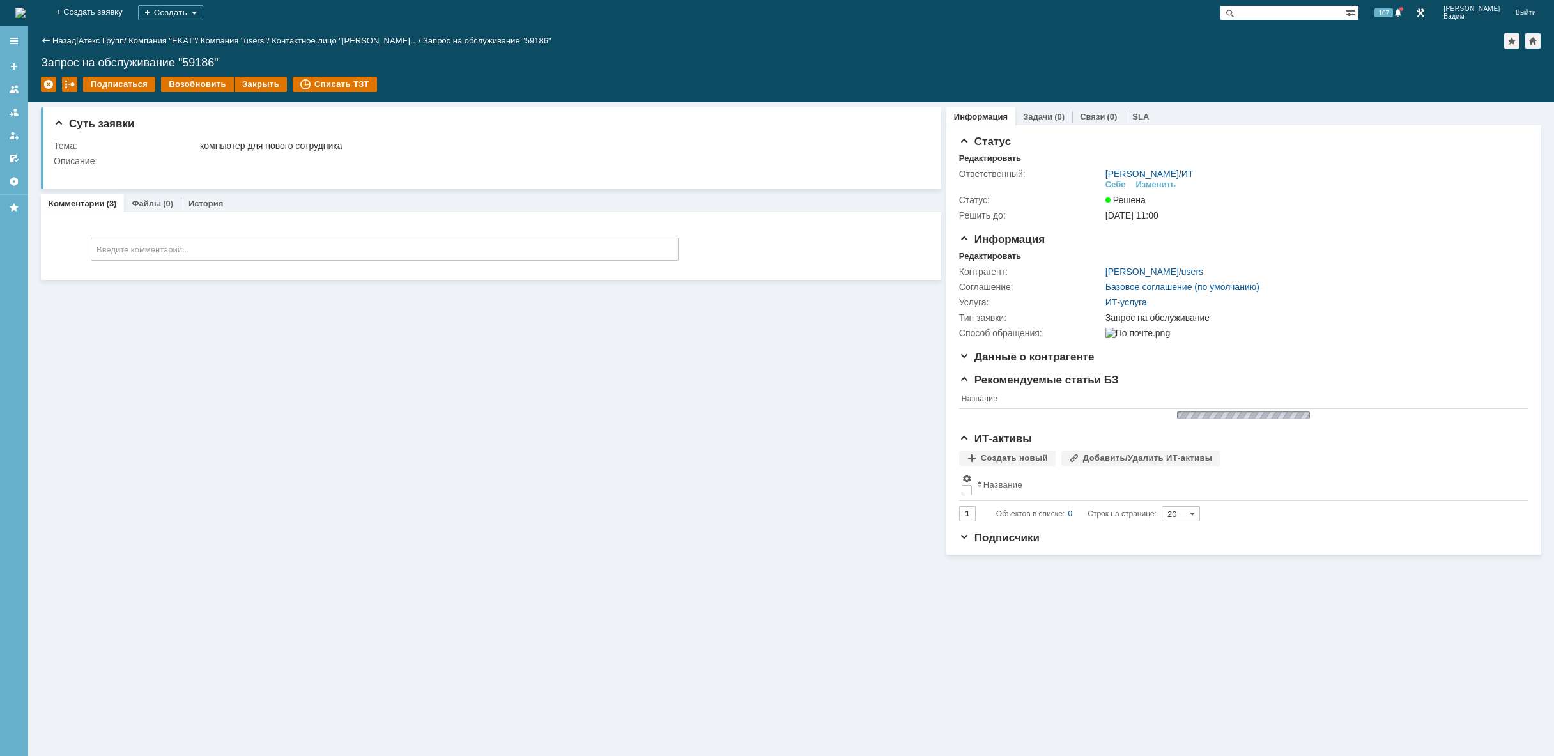
click at [26, 8] on img at bounding box center [20, 13] width 10 height 10
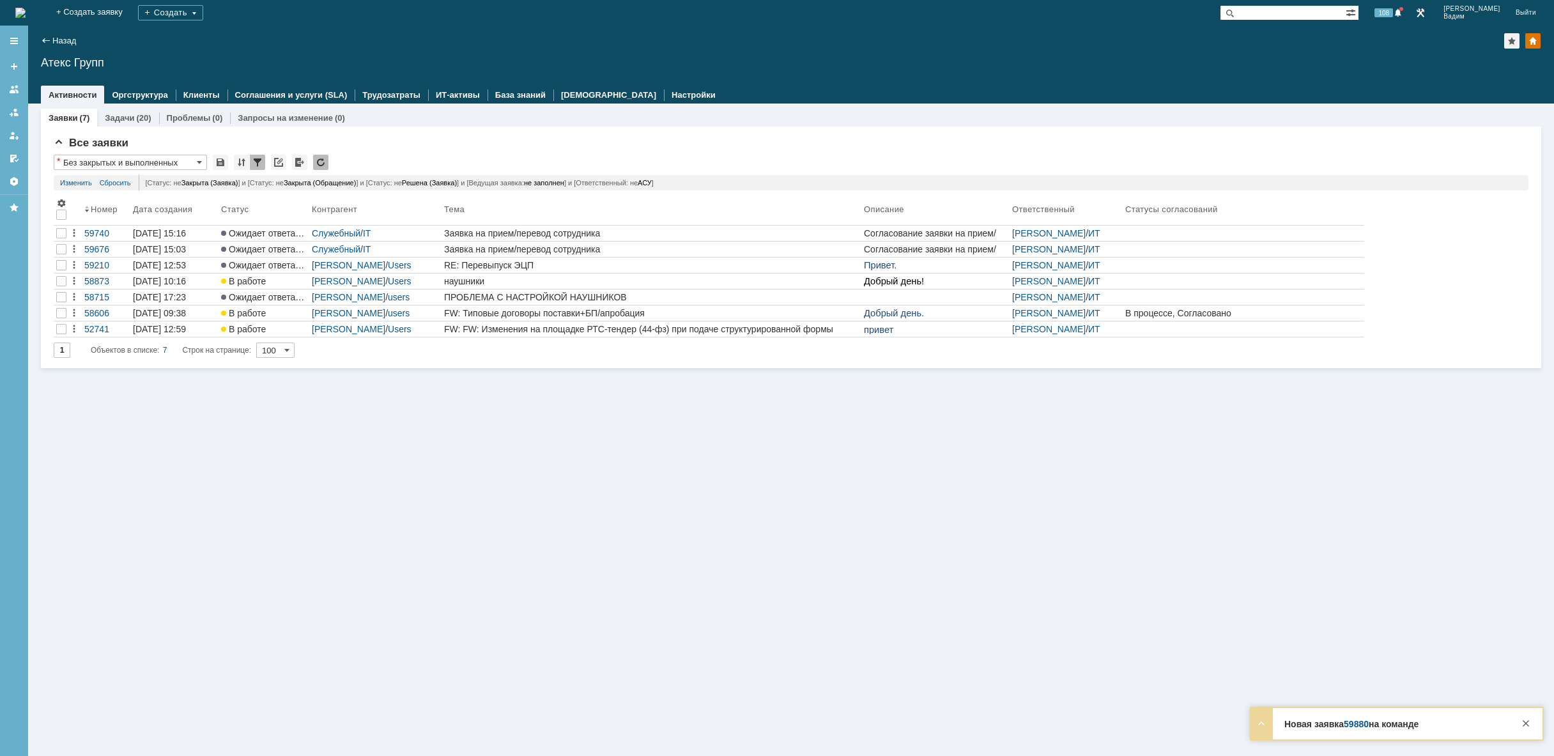
click at [26, 12] on img at bounding box center [20, 13] width 10 height 10
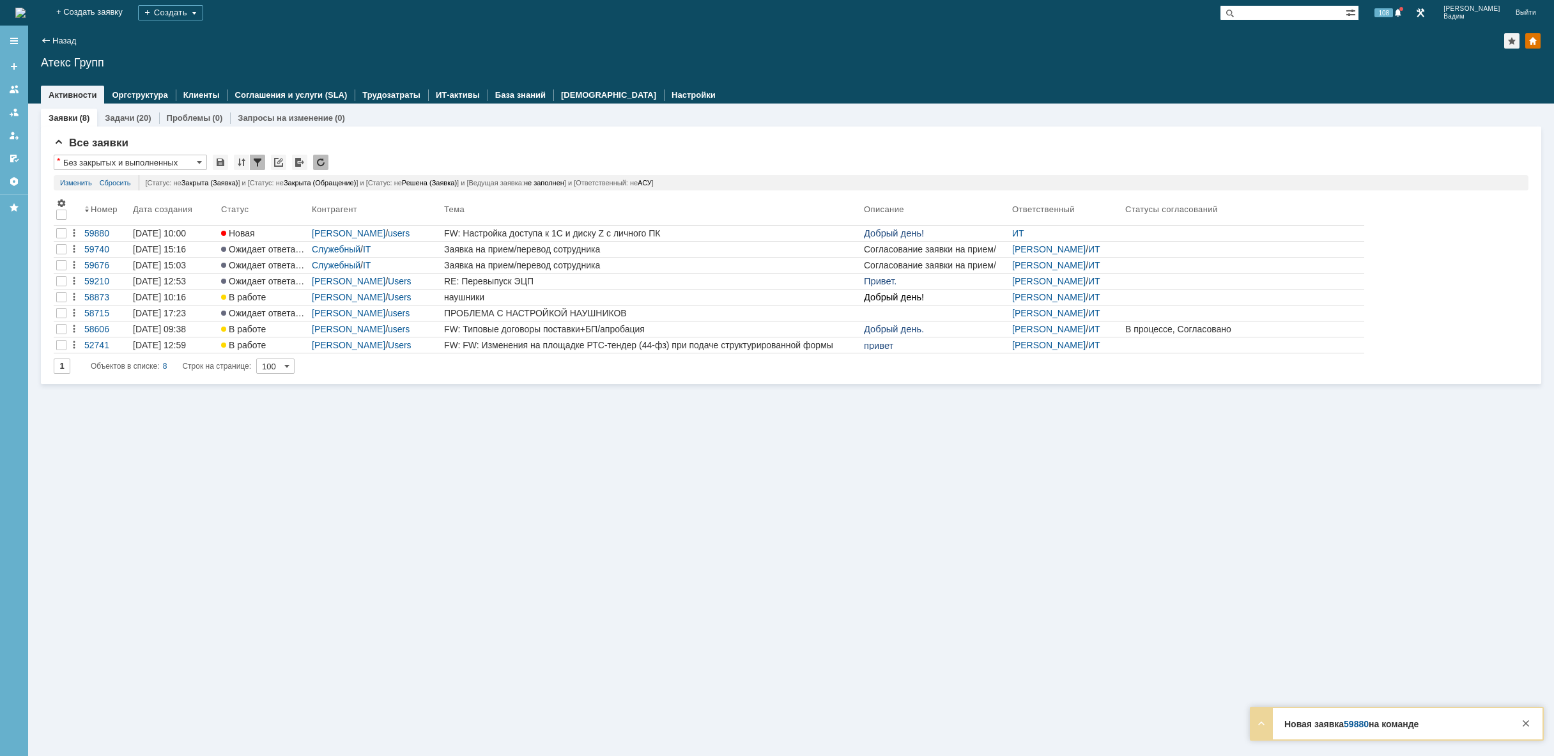
click at [567, 490] on div "Заявки (8) Задачи (20) Проблемы (0) Запросы на изменение (0) Все заявки * Без з…" at bounding box center [791, 430] width 1526 height 652
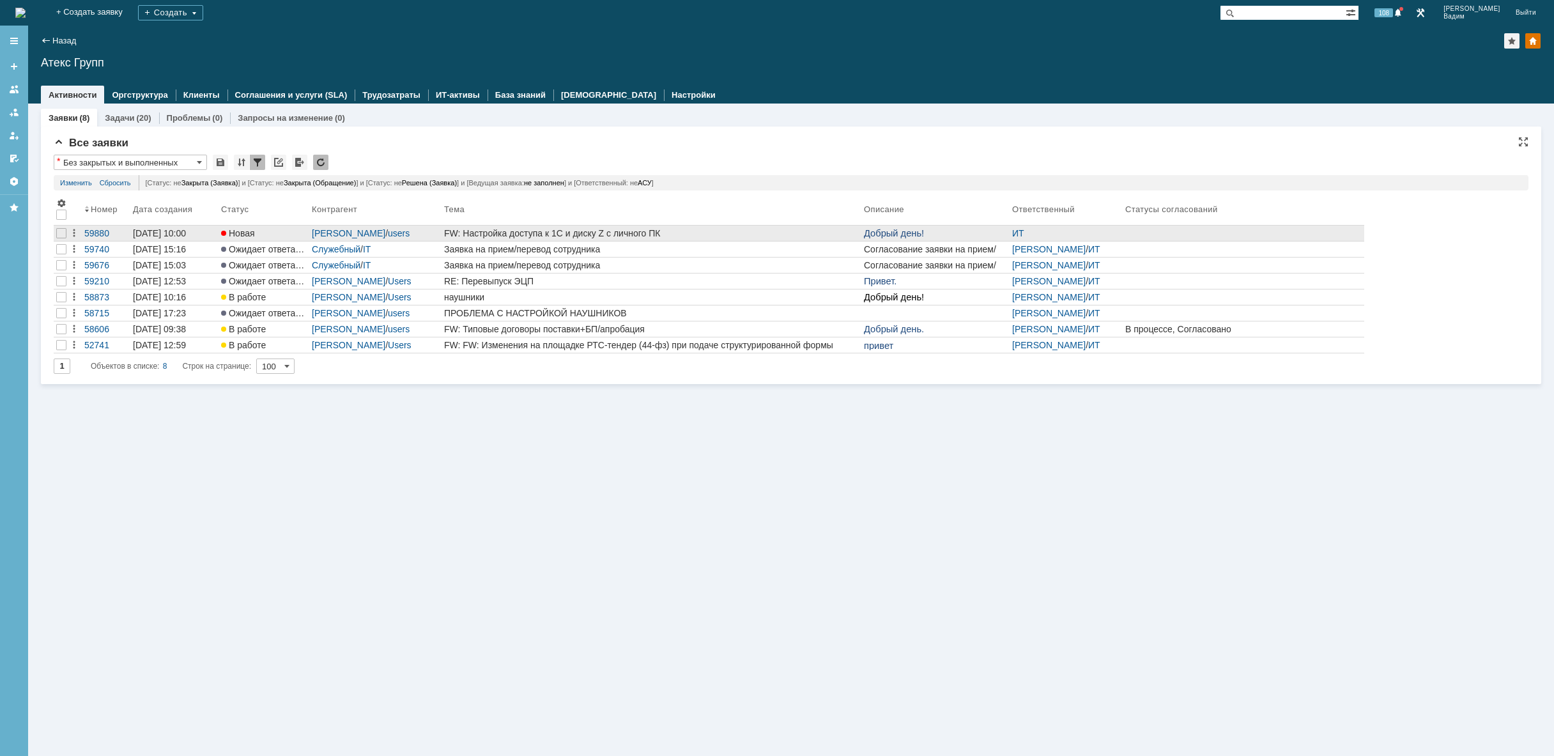
click at [558, 234] on div "FW: Настройка доступа к 1С и диску Z с личного ПК" at bounding box center [651, 233] width 415 height 10
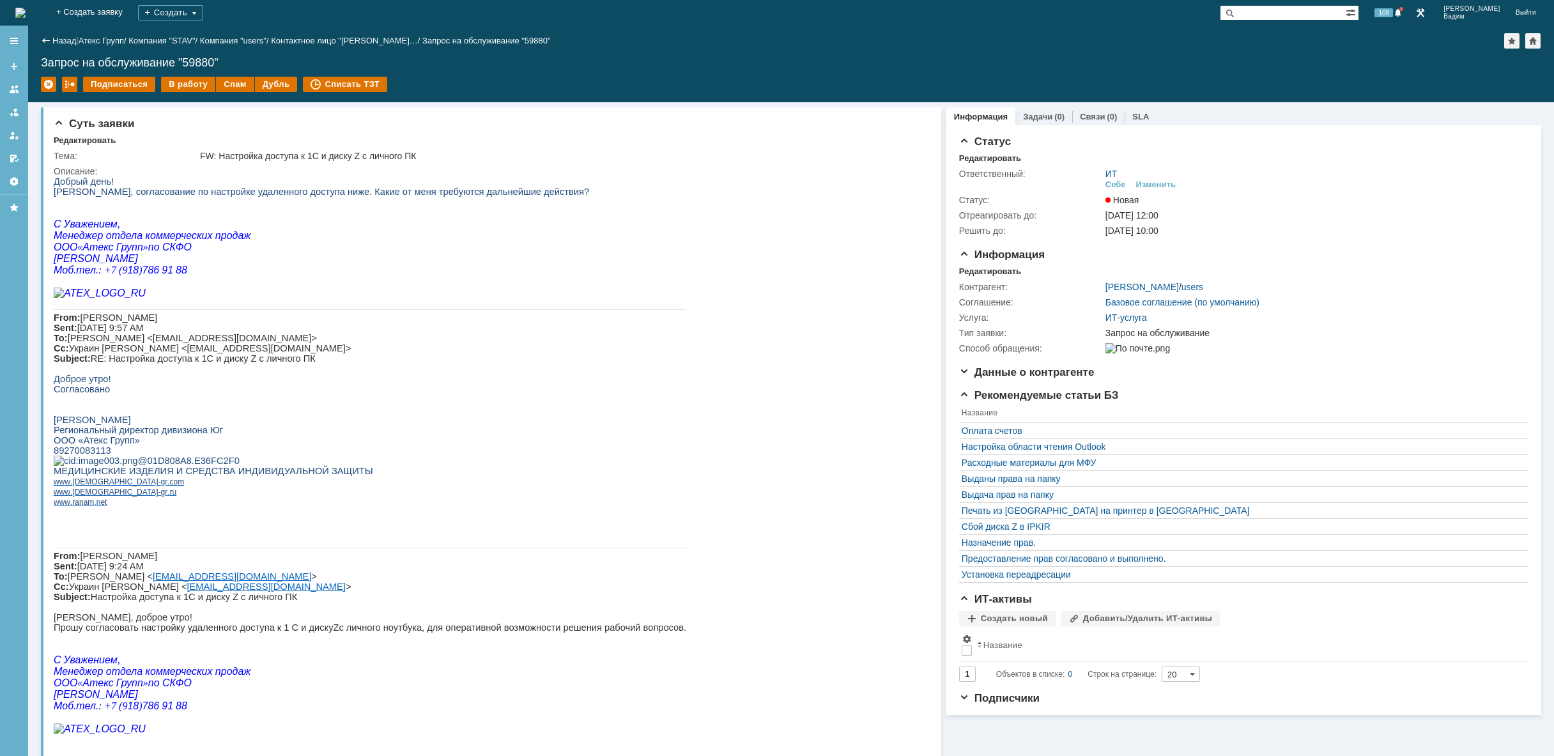
click at [26, 18] on img at bounding box center [20, 13] width 10 height 10
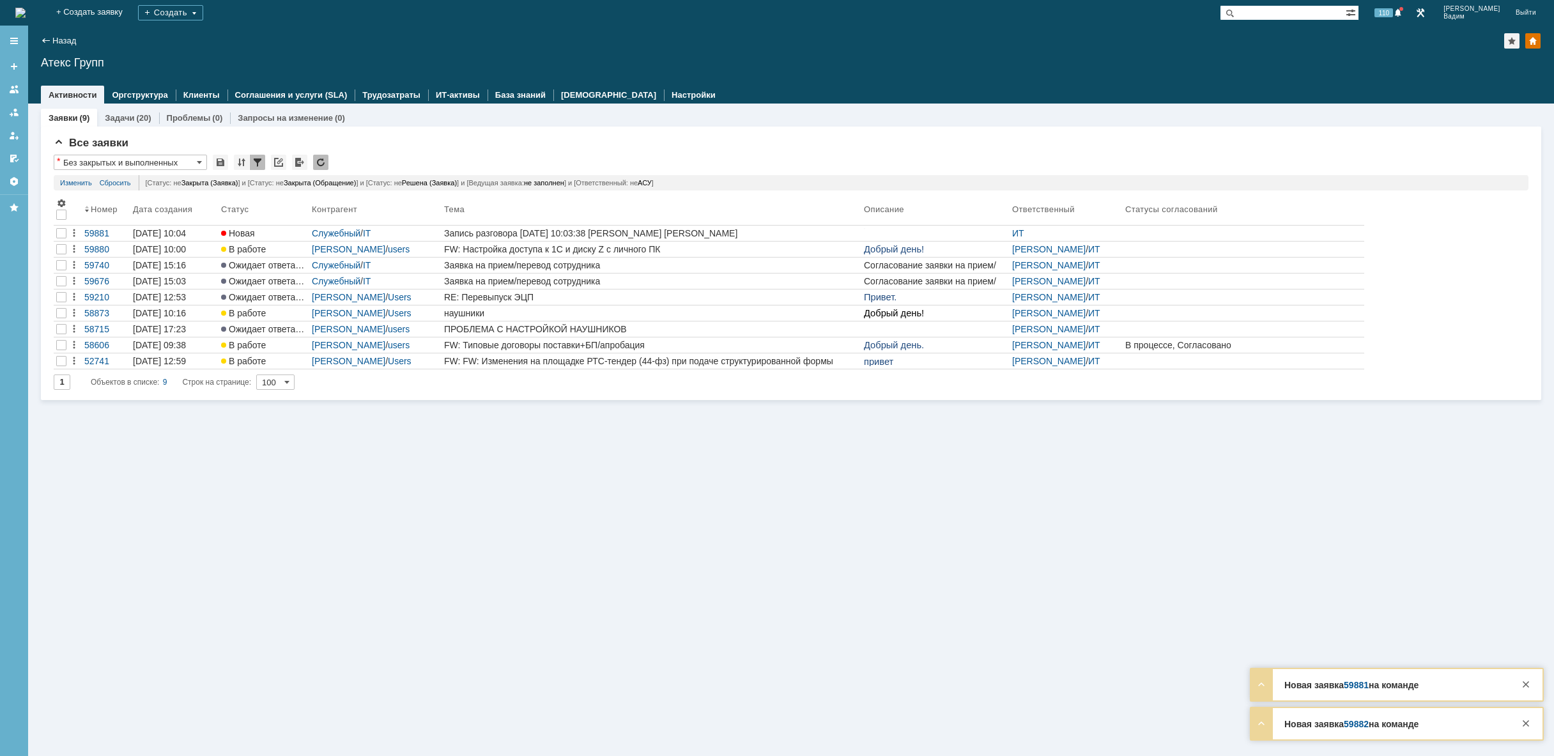
click at [26, 8] on img at bounding box center [20, 13] width 10 height 10
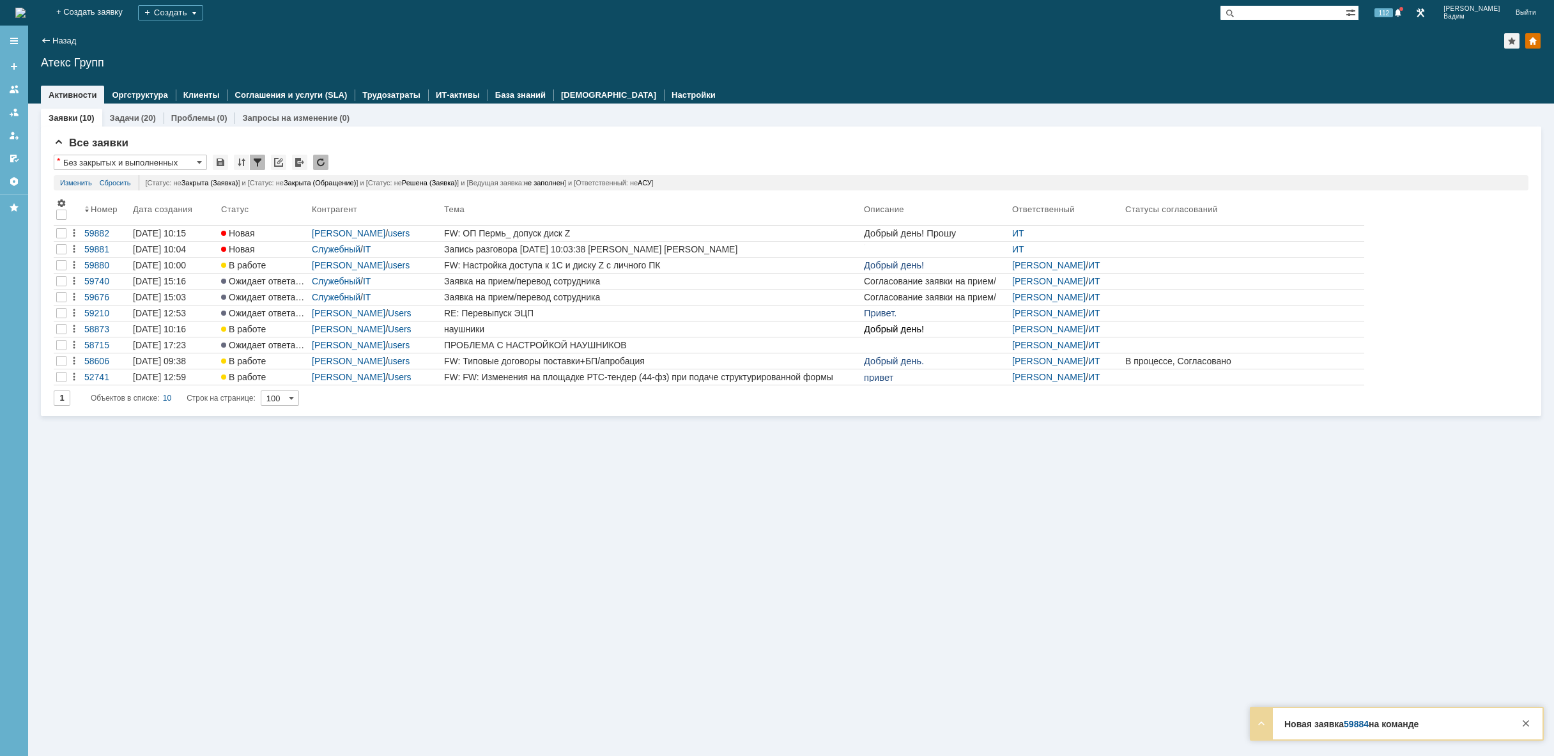
drag, startPoint x: 643, startPoint y: 564, endPoint x: 653, endPoint y: 570, distance: 12.1
click at [644, 563] on div "Заявки (10) Задачи (20) Проблемы (0) Запросы на изменение (0) Все заявки * Без …" at bounding box center [791, 430] width 1526 height 652
click at [526, 477] on div "Заявки (10) Задачи (20) Проблемы (0) Запросы на изменение (0) Все заявки * Без …" at bounding box center [791, 430] width 1526 height 652
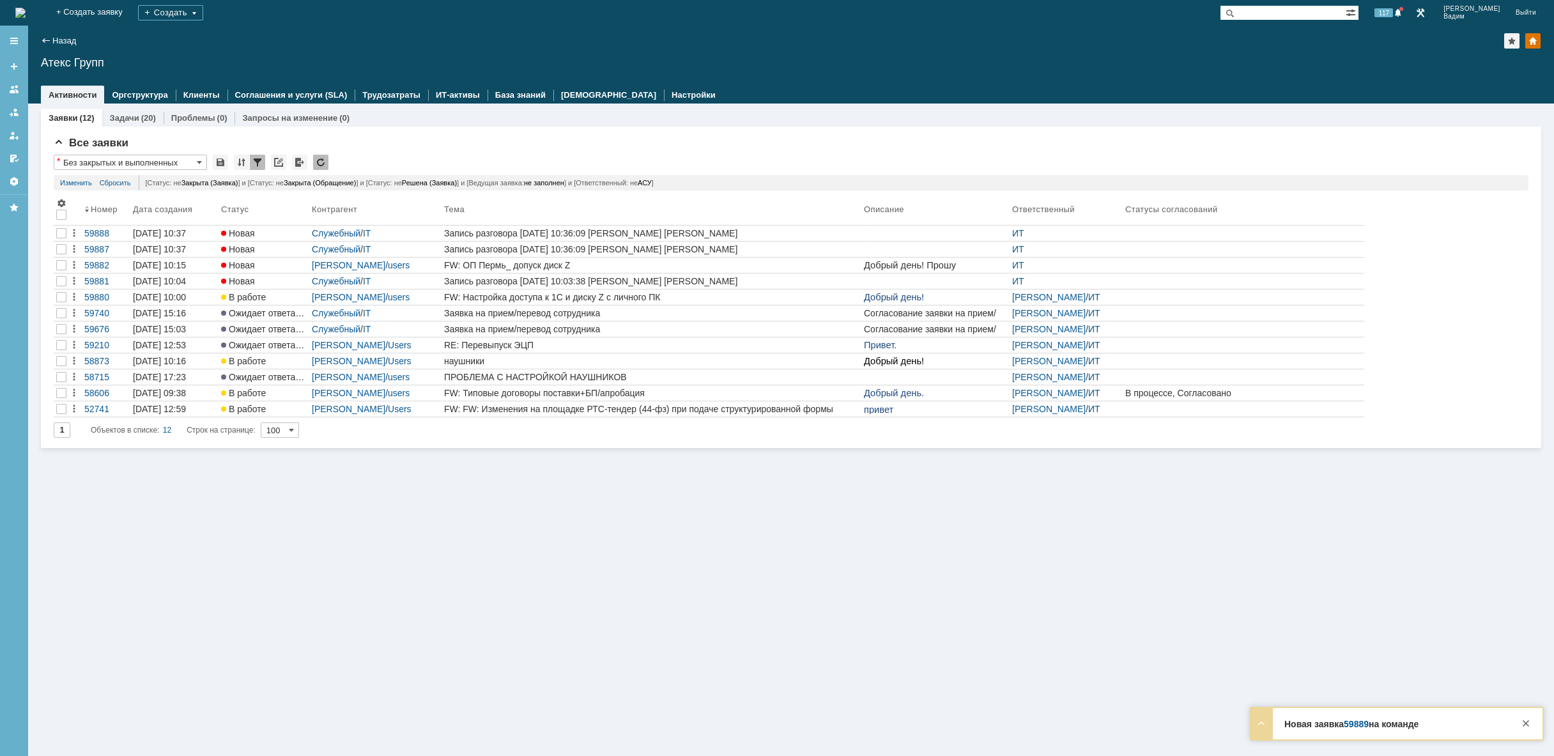
click at [26, 10] on img at bounding box center [20, 13] width 10 height 10
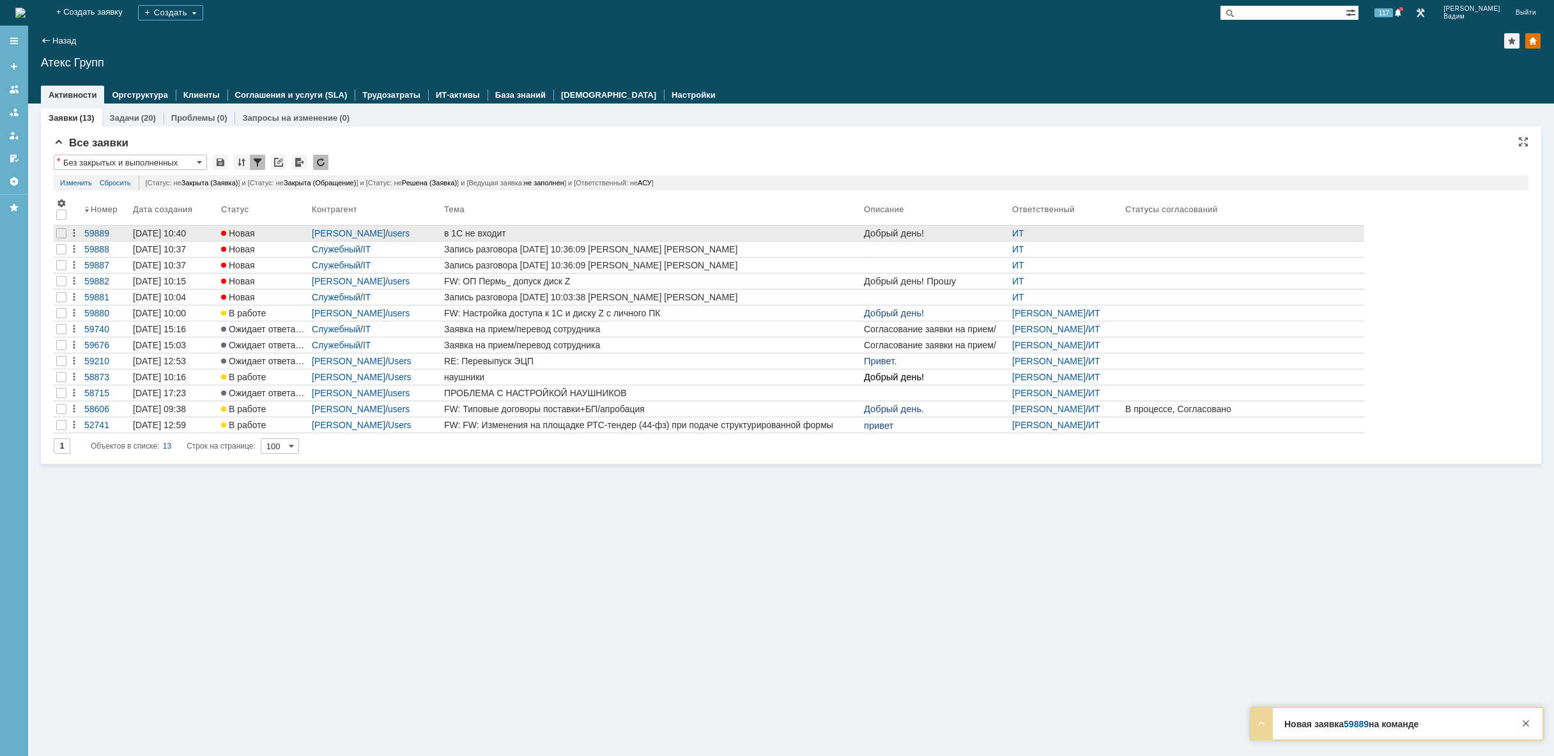
click at [536, 229] on div "в 1С не входит" at bounding box center [651, 233] width 415 height 10
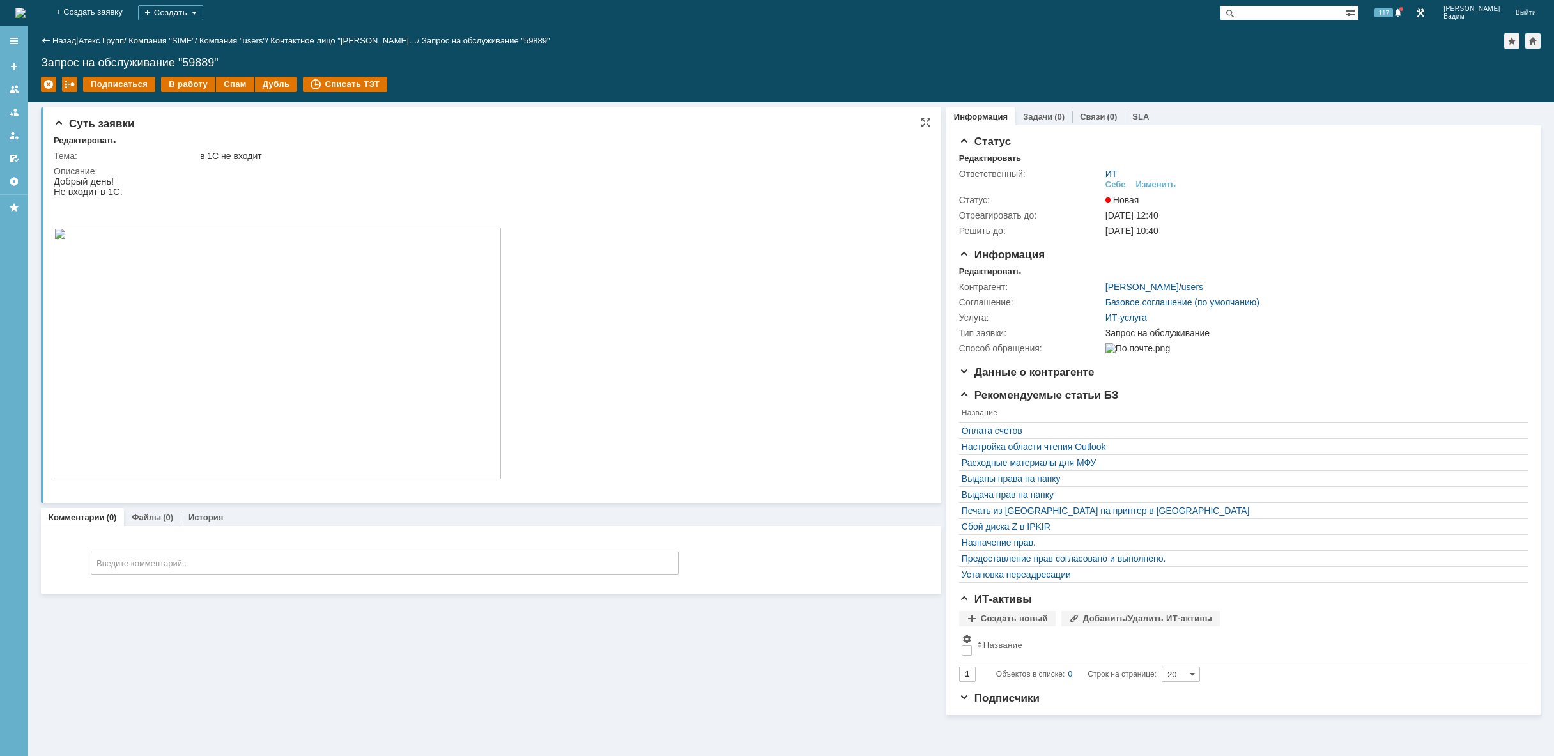
click at [294, 351] on img at bounding box center [277, 353] width 447 height 252
click at [184, 88] on div "В работу" at bounding box center [188, 84] width 54 height 15
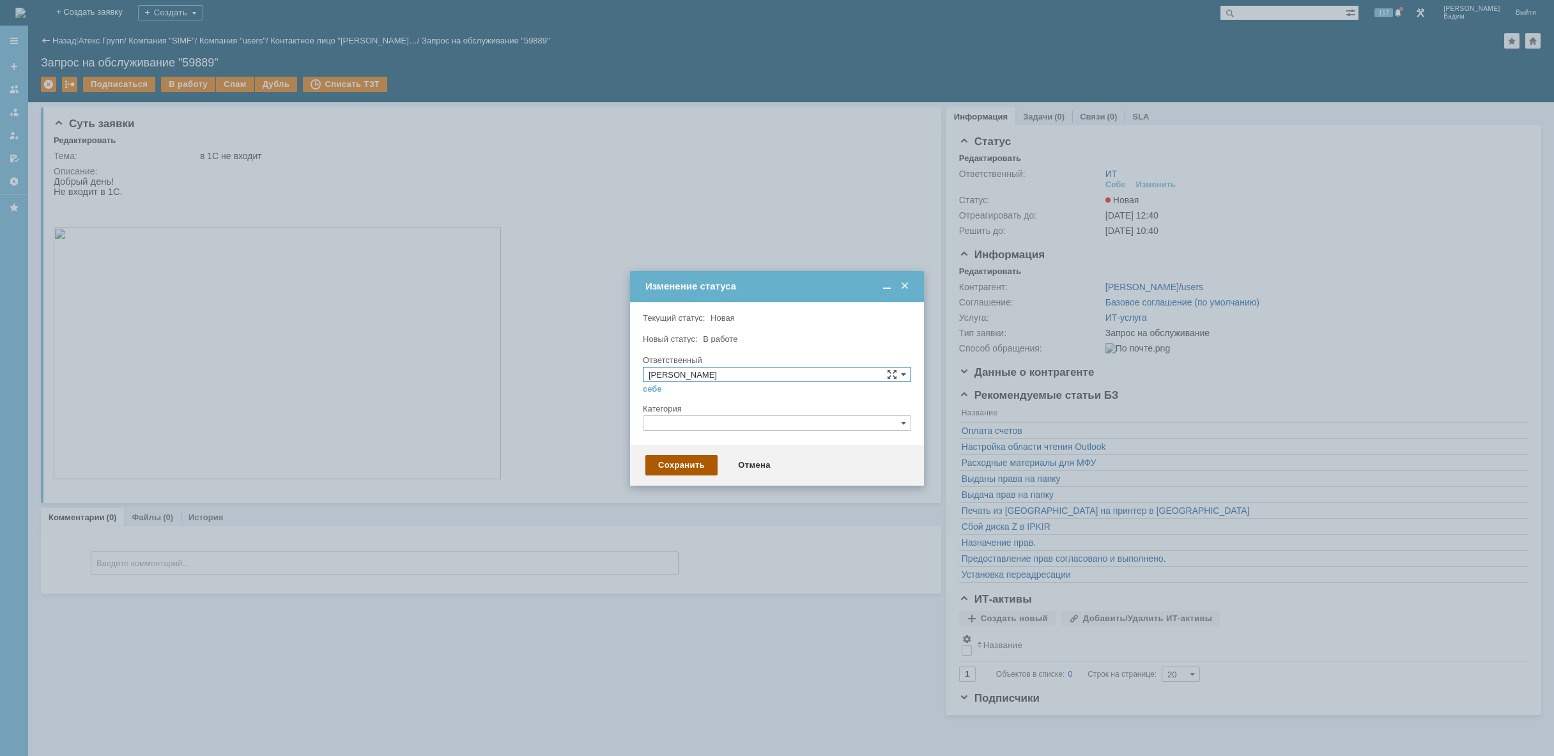
click at [695, 468] on div "Сохранить" at bounding box center [681, 465] width 72 height 20
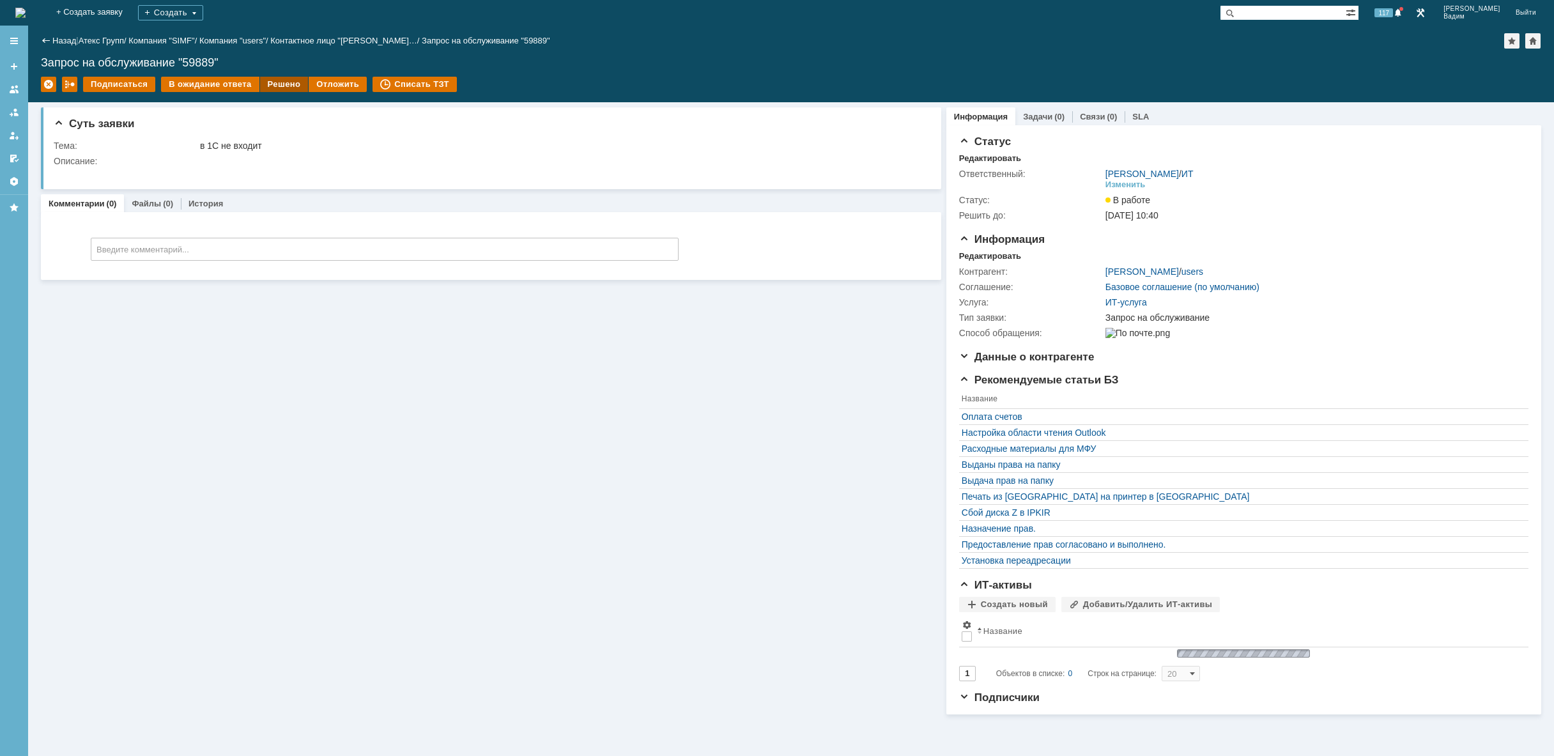
click at [275, 82] on div "Решено" at bounding box center [284, 84] width 49 height 15
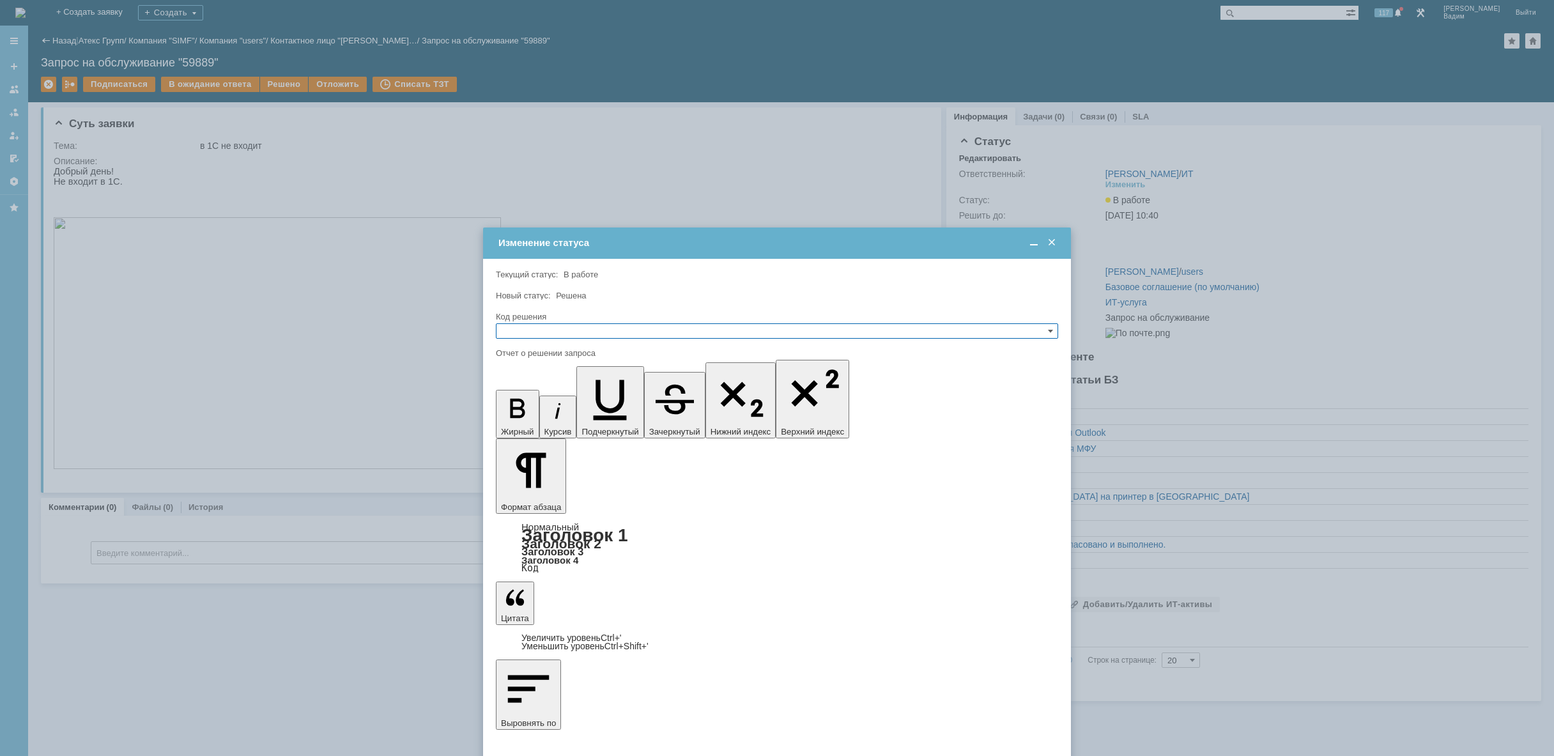
click at [596, 327] on input "text" at bounding box center [777, 330] width 562 height 15
click at [555, 392] on span "Решено" at bounding box center [777, 392] width 551 height 10
type input "Решено"
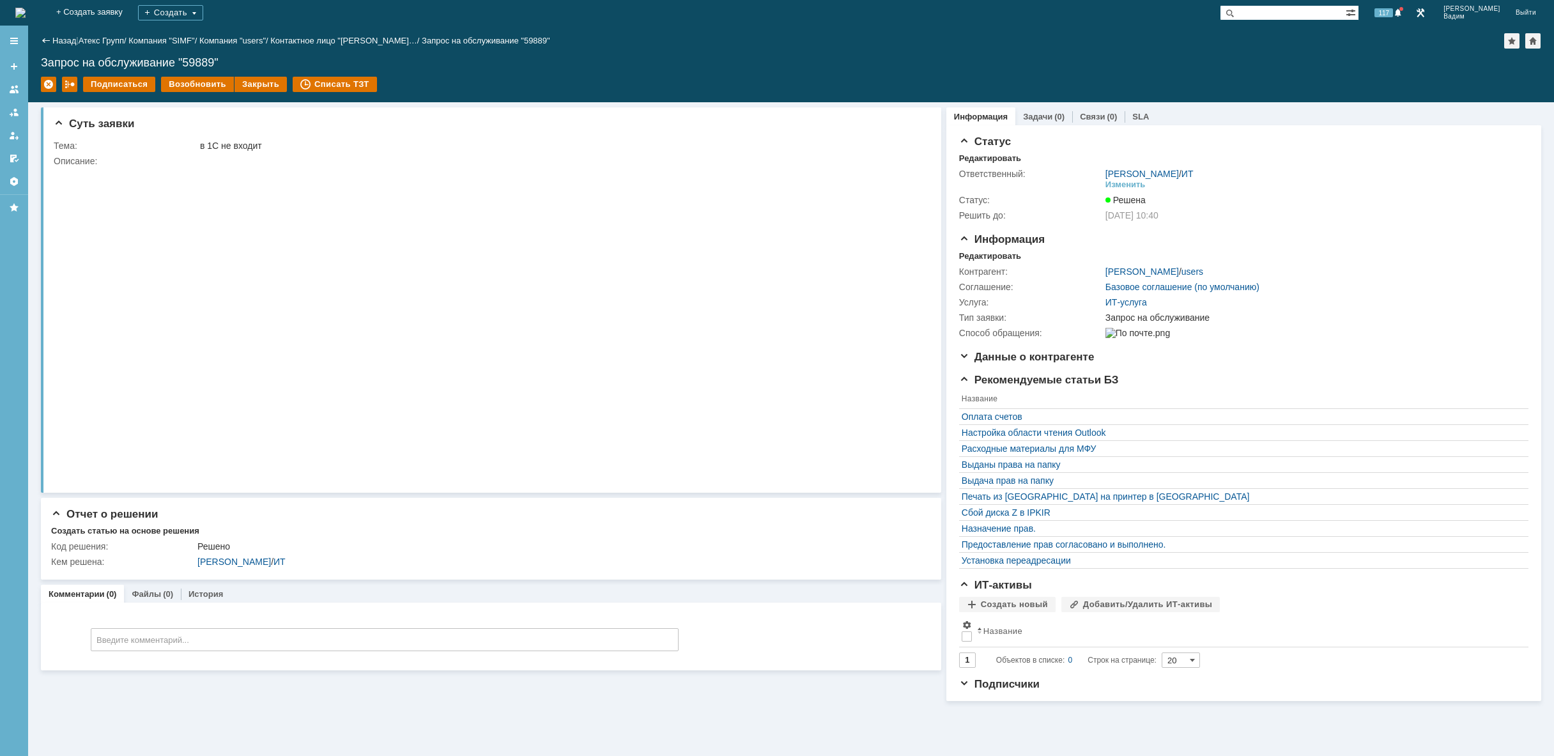
click at [26, 13] on img at bounding box center [20, 13] width 10 height 10
